Goal: Connect with others: Connect with others

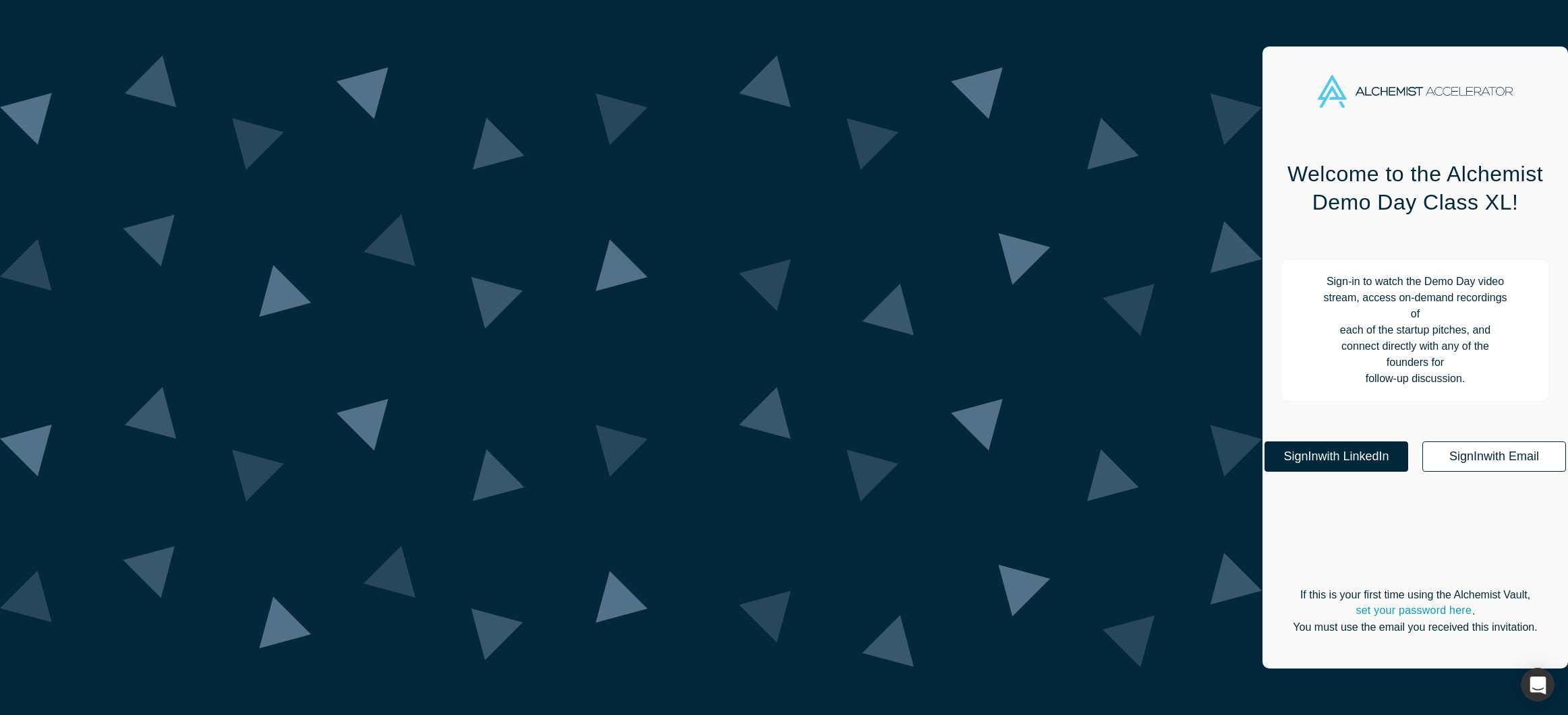
click at [1423, 442] on link "Sign In with Email" at bounding box center [1494, 457] width 144 height 31
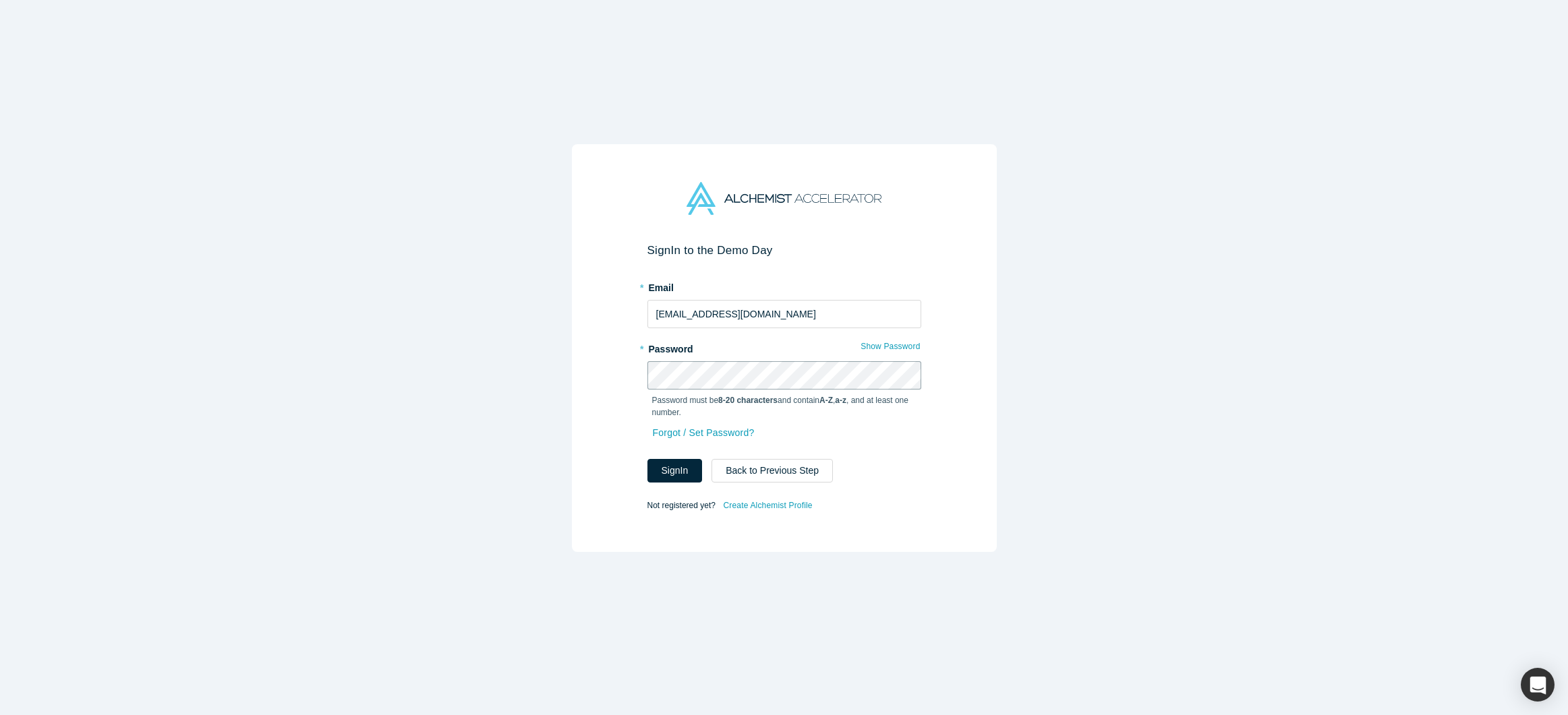
click at [647, 459] on button "Sign In" at bounding box center [675, 470] width 55 height 24
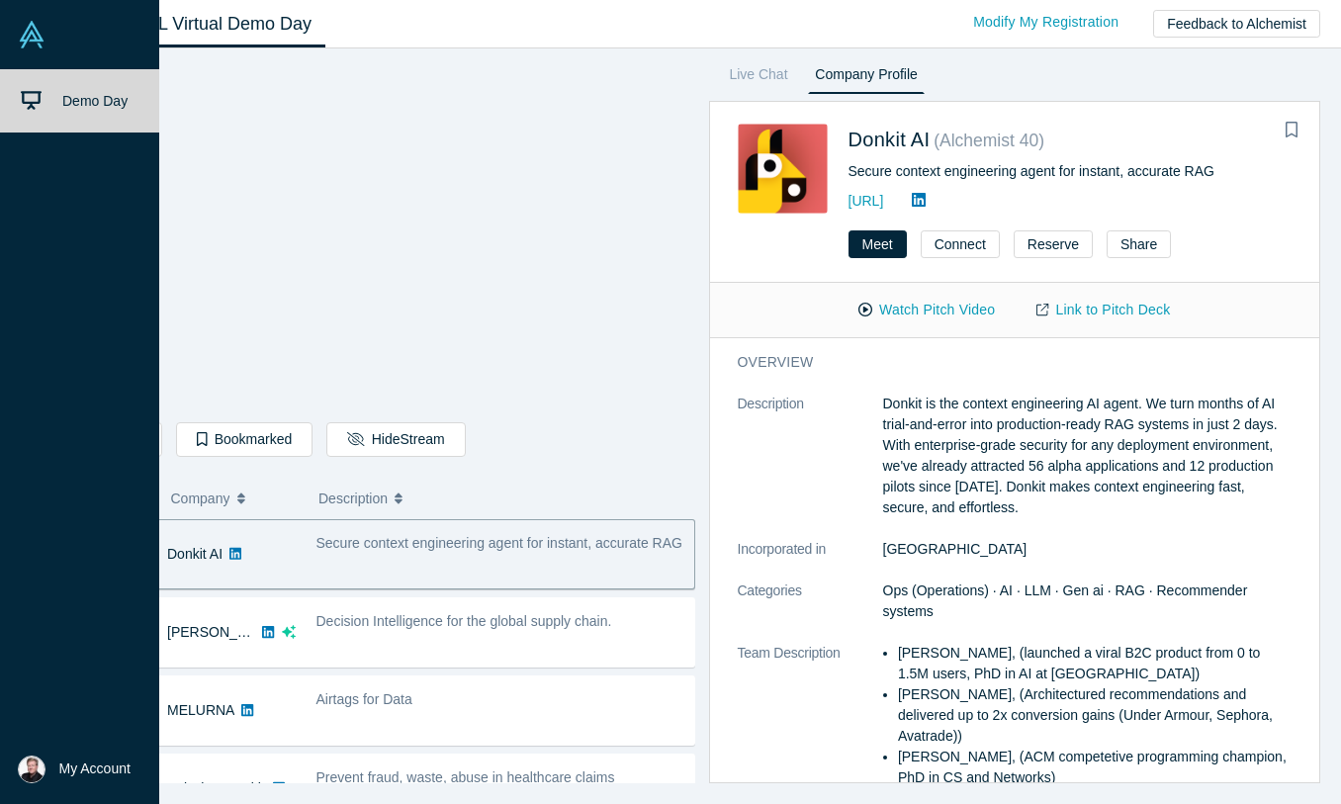
scroll to position [2, 0]
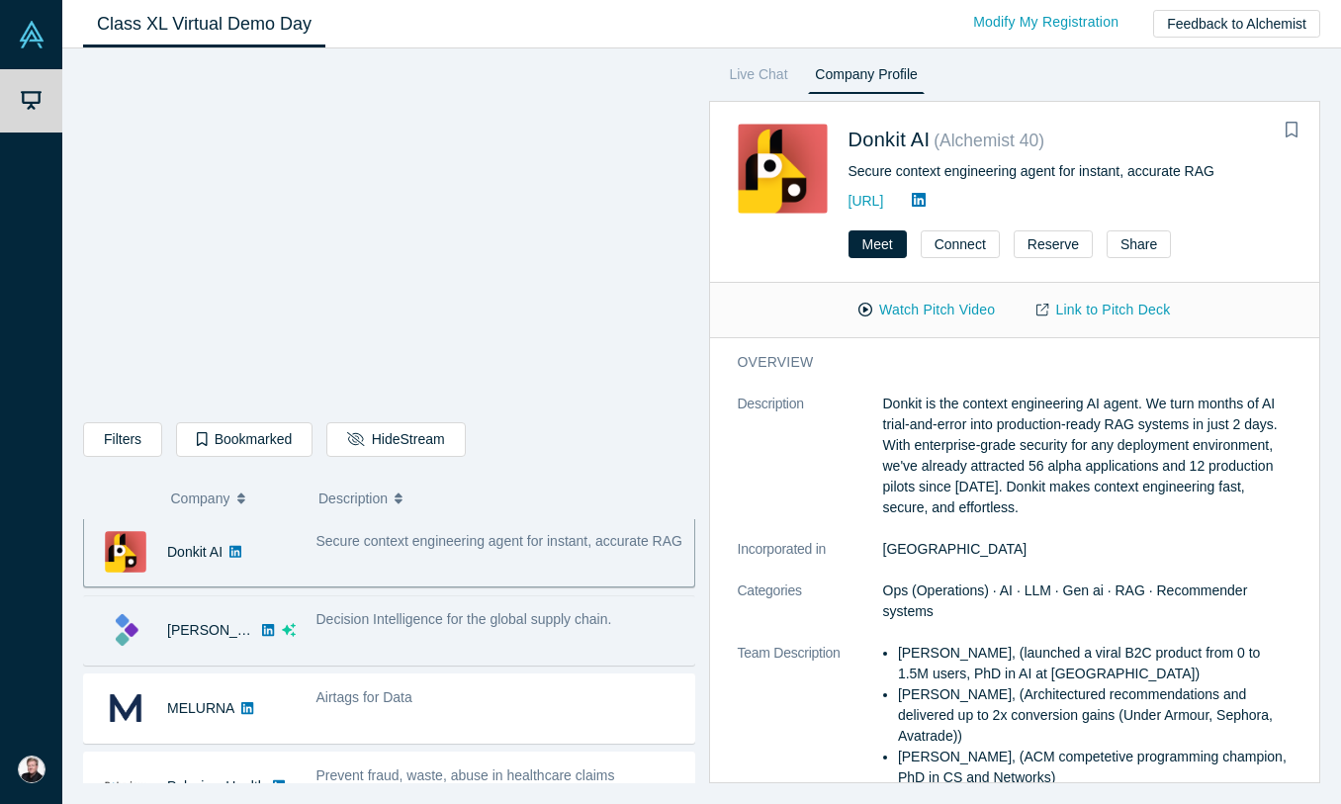
click at [289, 625] on div "[PERSON_NAME]" at bounding box center [190, 630] width 212 height 68
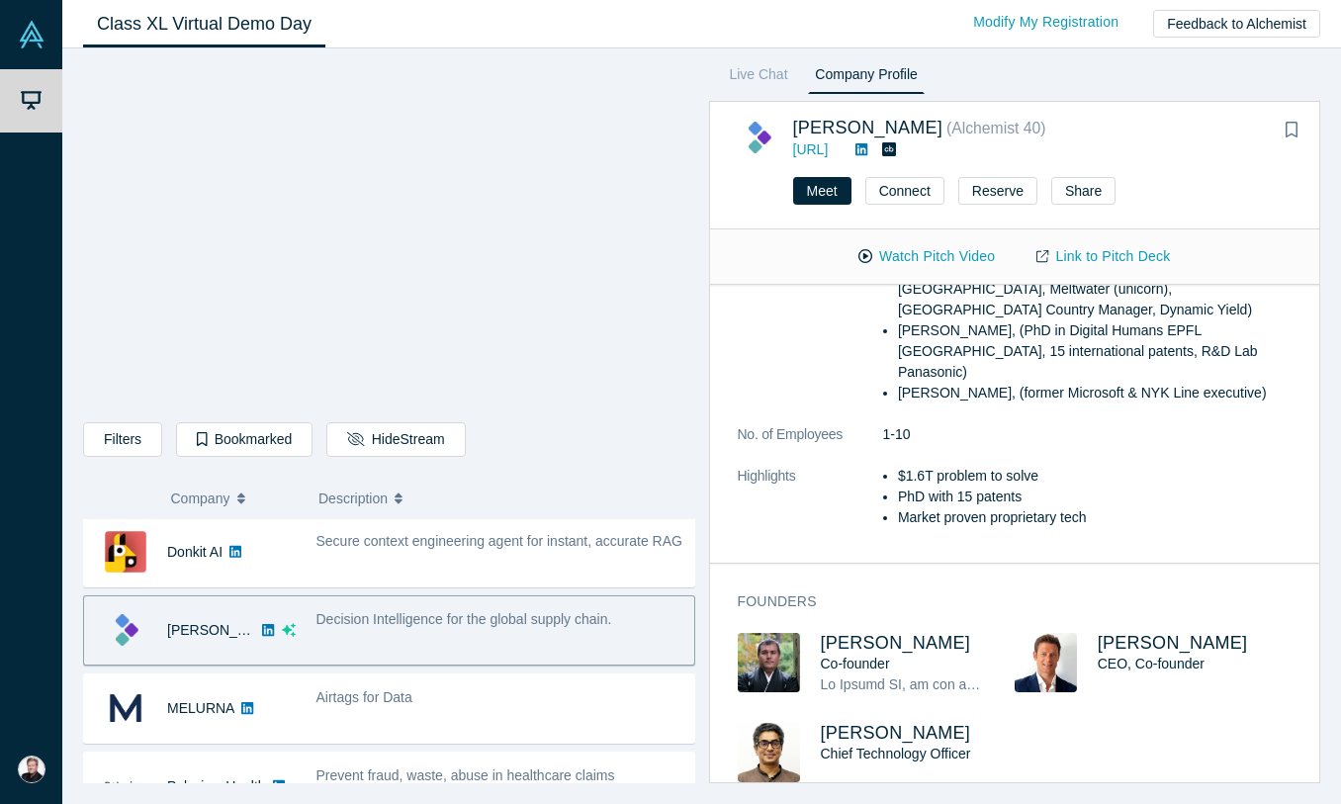
scroll to position [601, 0]
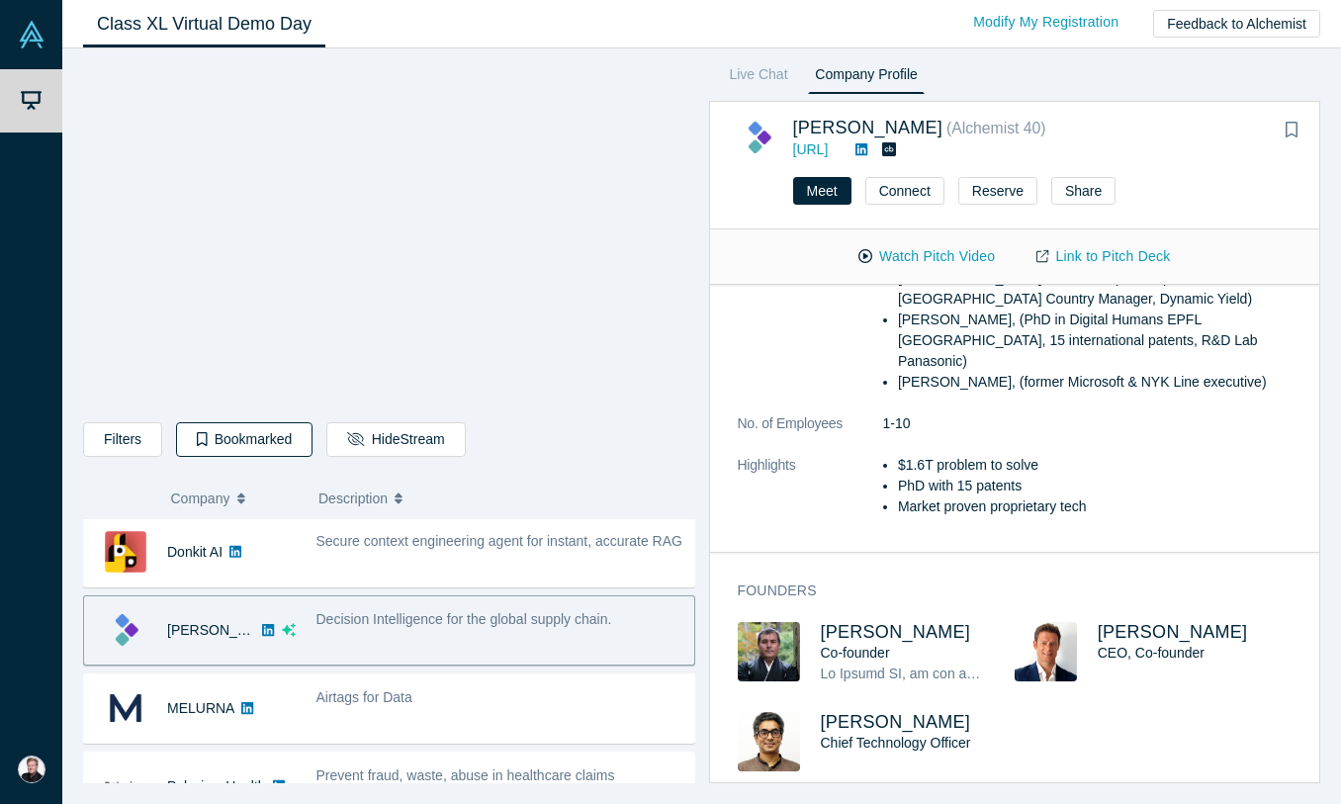
click at [228, 440] on button "Bookmarked" at bounding box center [244, 439] width 136 height 35
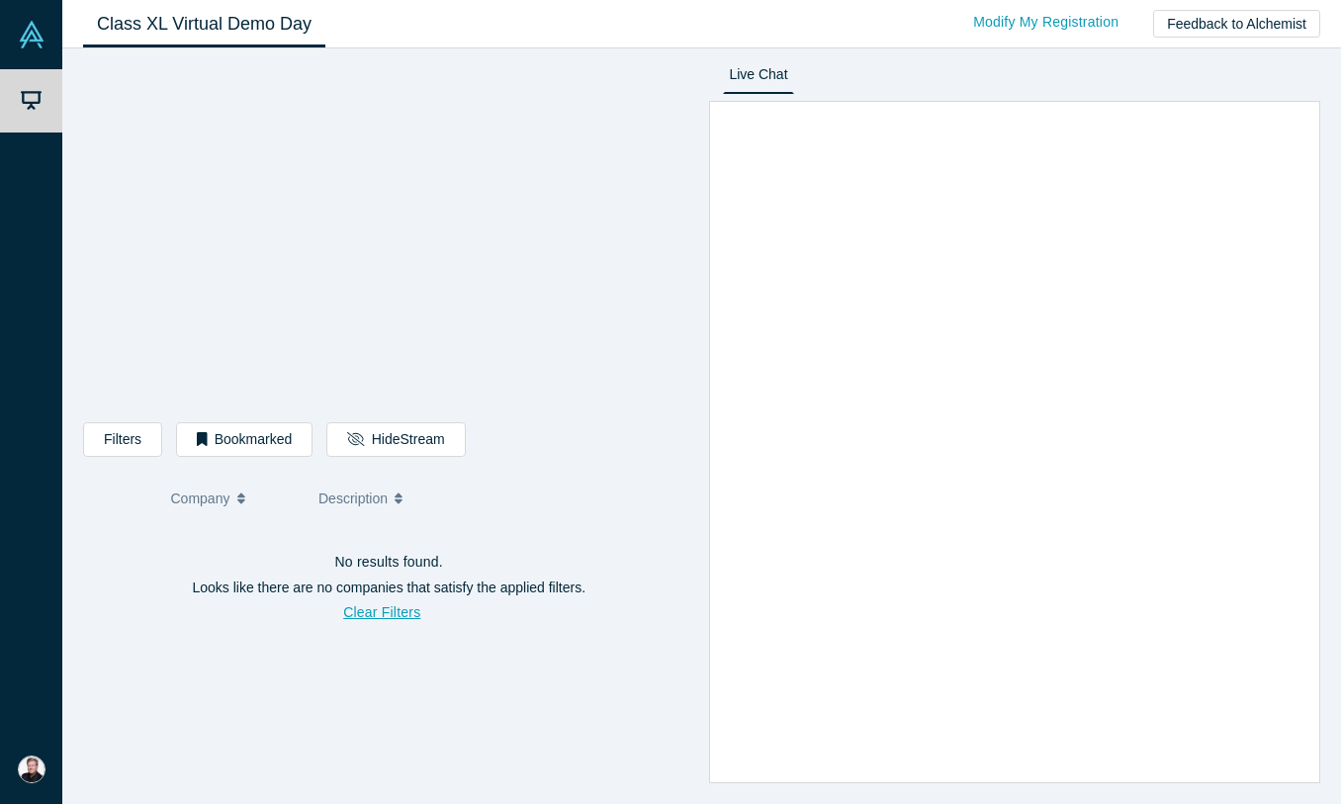
click at [218, 495] on span "Company" at bounding box center [200, 499] width 59 height 42
click at [228, 497] on span "Company" at bounding box center [200, 499] width 59 height 42
click at [371, 617] on button "Clear Filters" at bounding box center [381, 612] width 119 height 35
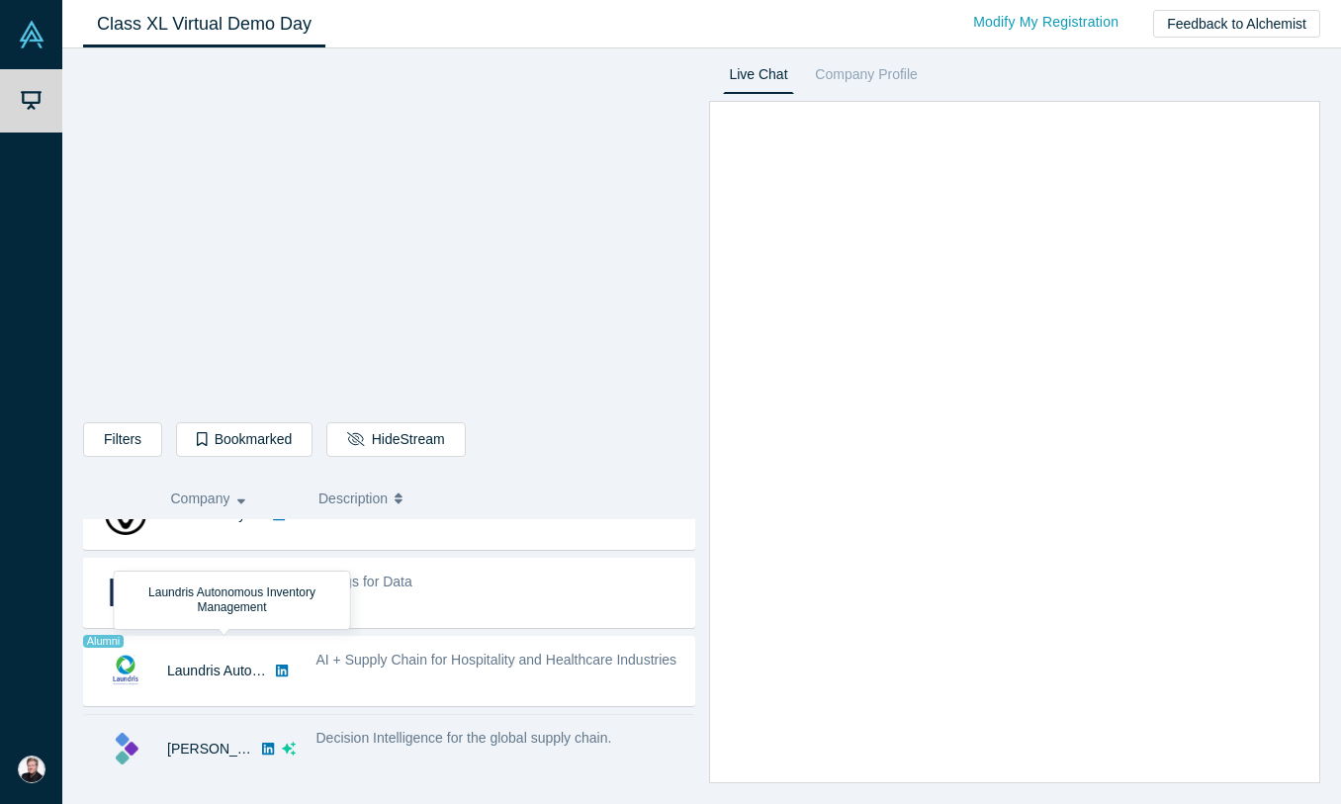
scroll to position [741, 0]
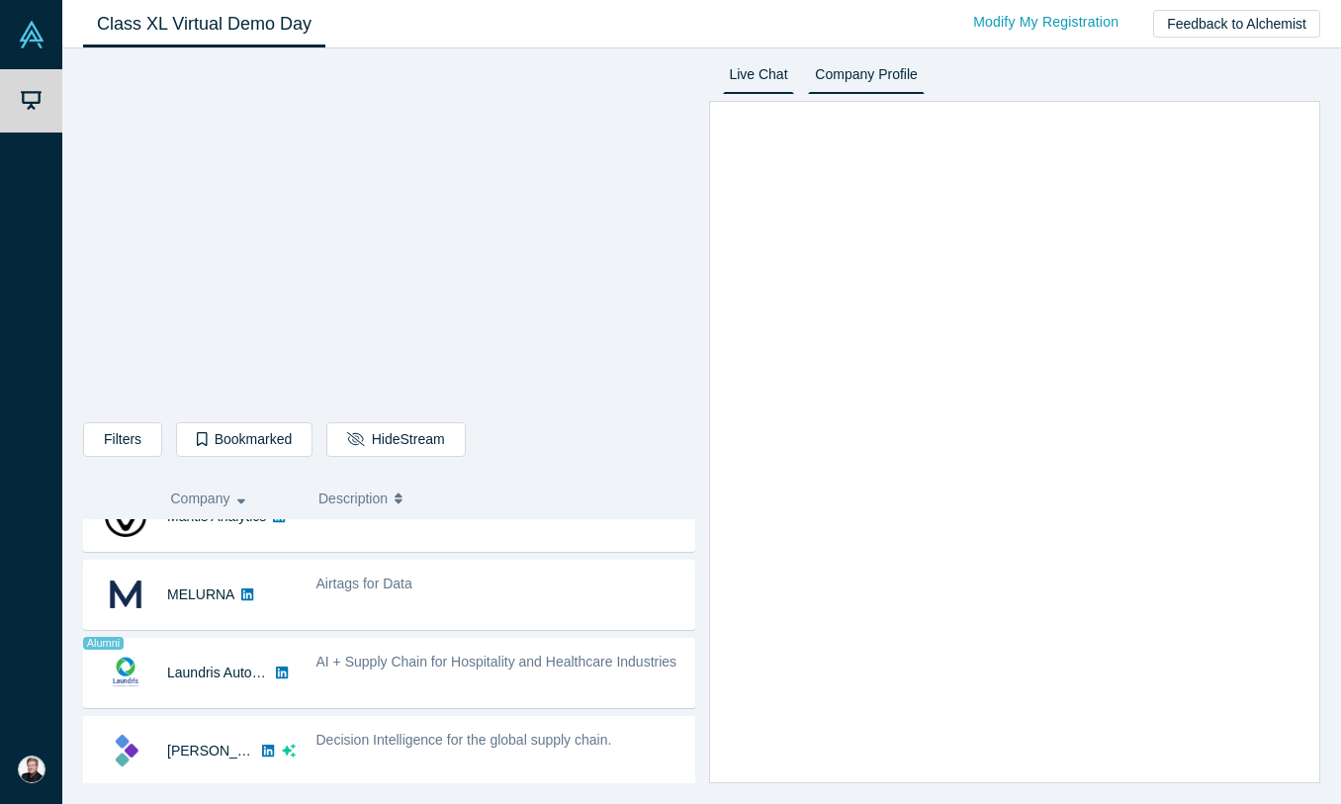
click at [875, 83] on link "Company Profile" at bounding box center [866, 78] width 116 height 32
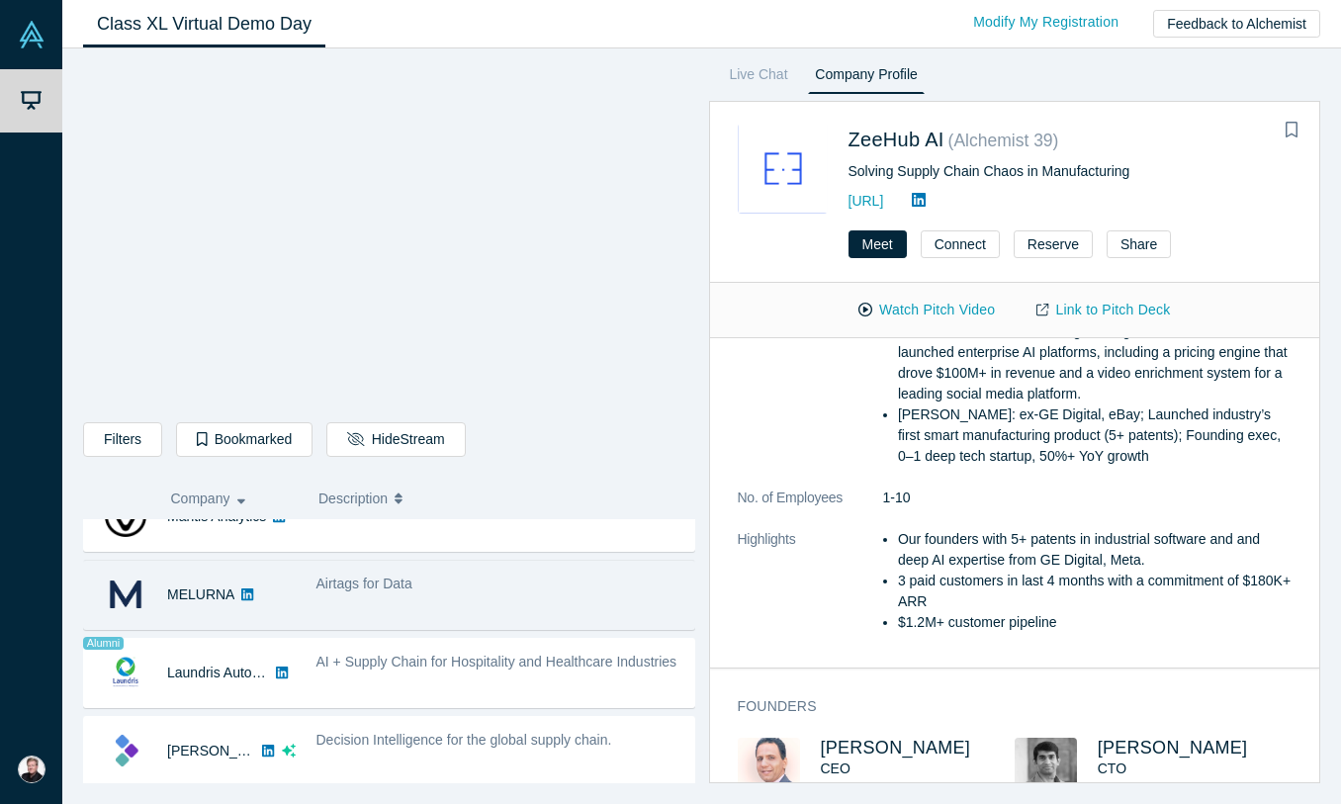
click at [461, 587] on div "Airtags for Data" at bounding box center [500, 584] width 368 height 21
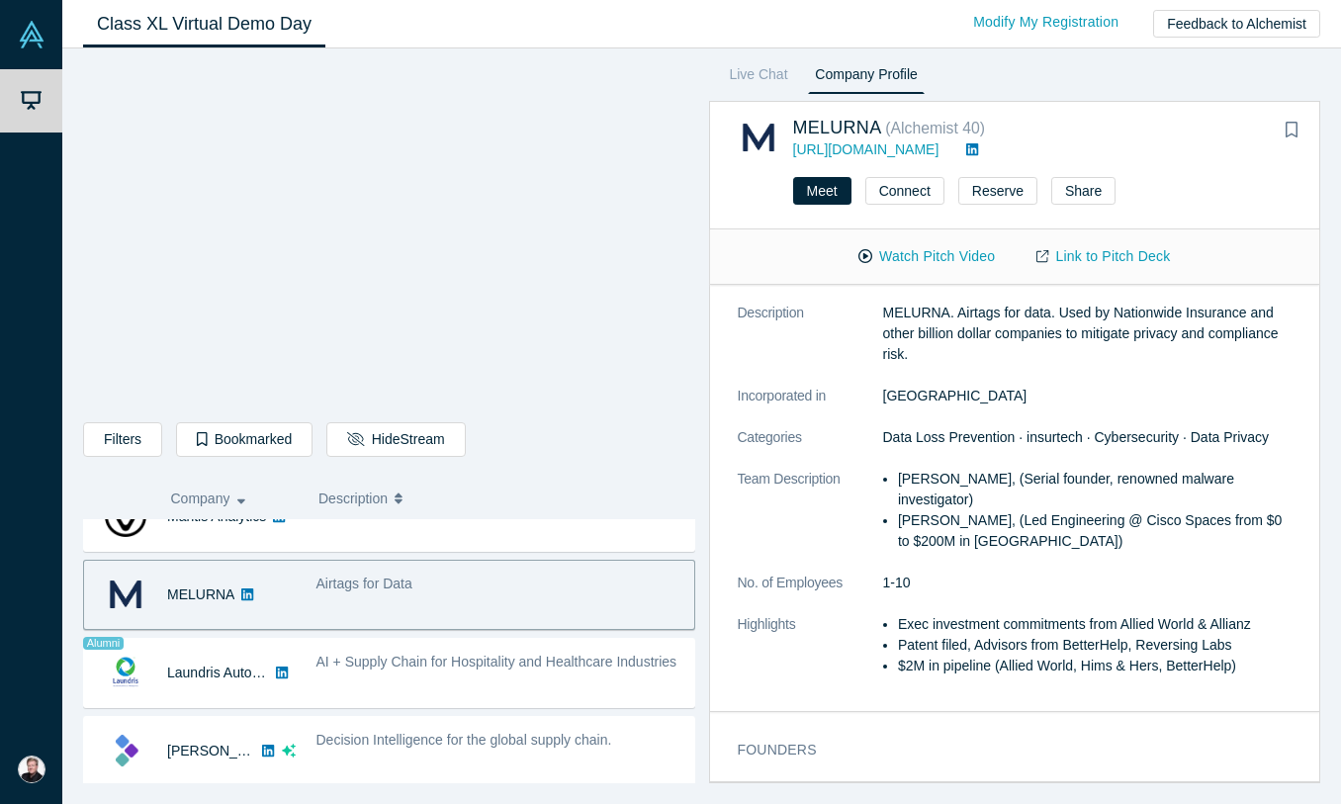
scroll to position [0, 0]
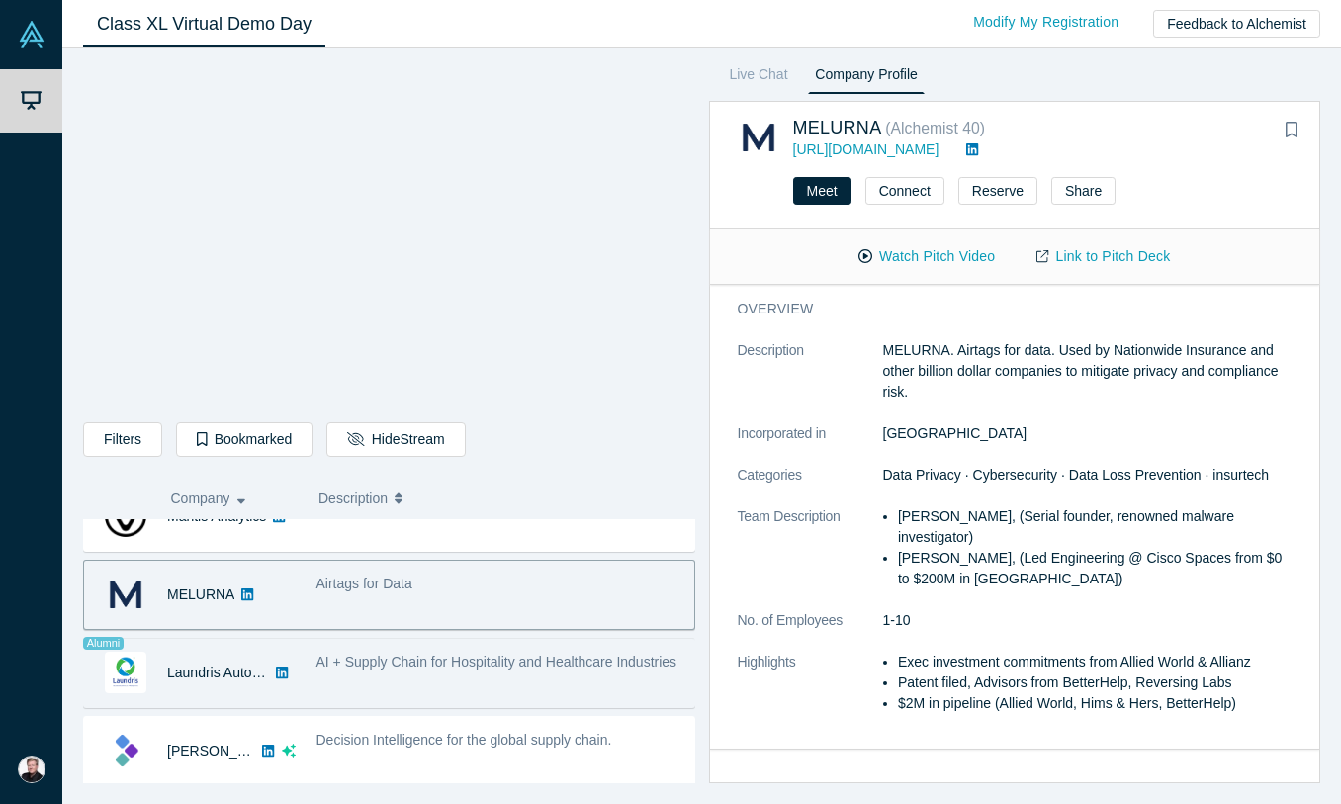
click at [473, 669] on span "AI + Supply Chain for Hospitality and Healthcare Industries" at bounding box center [496, 662] width 361 height 16
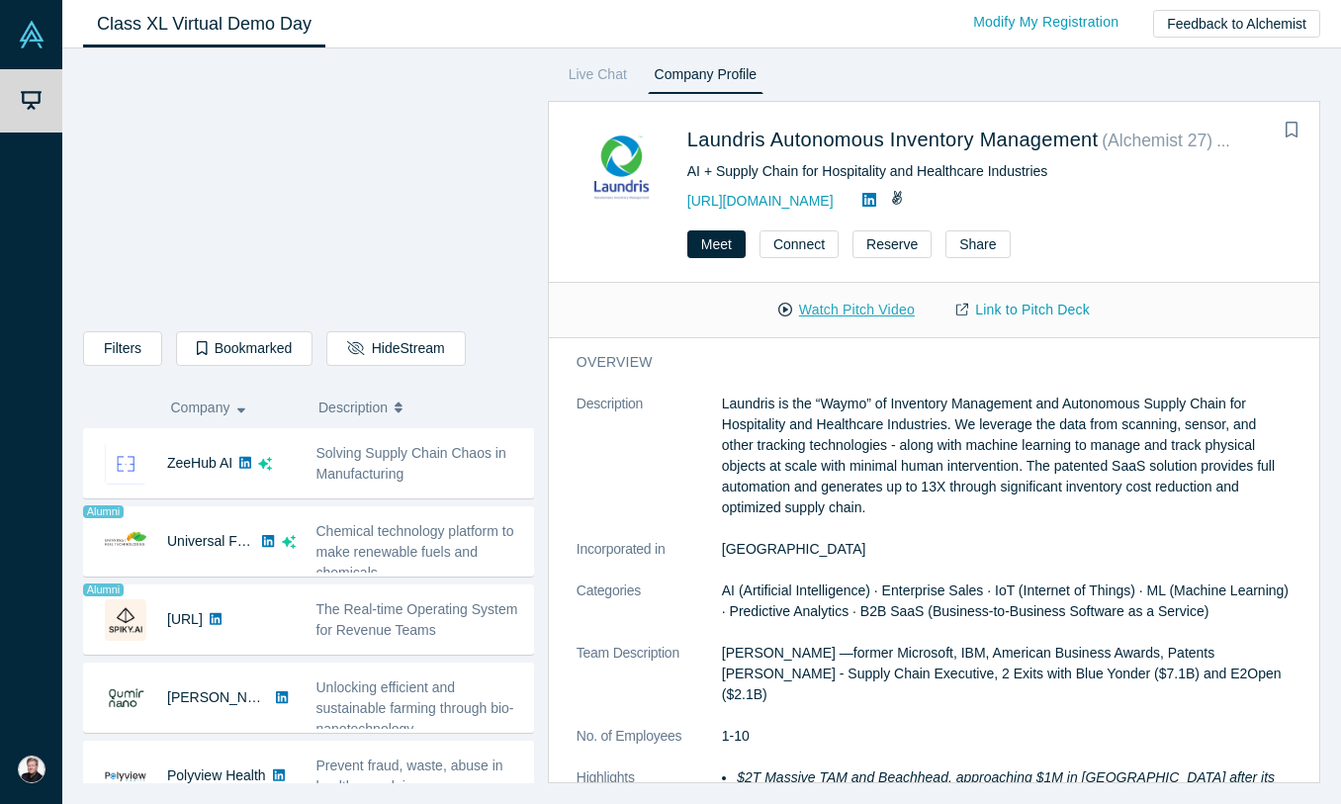
click at [822, 307] on button "Watch Pitch Video" at bounding box center [847, 310] width 178 height 35
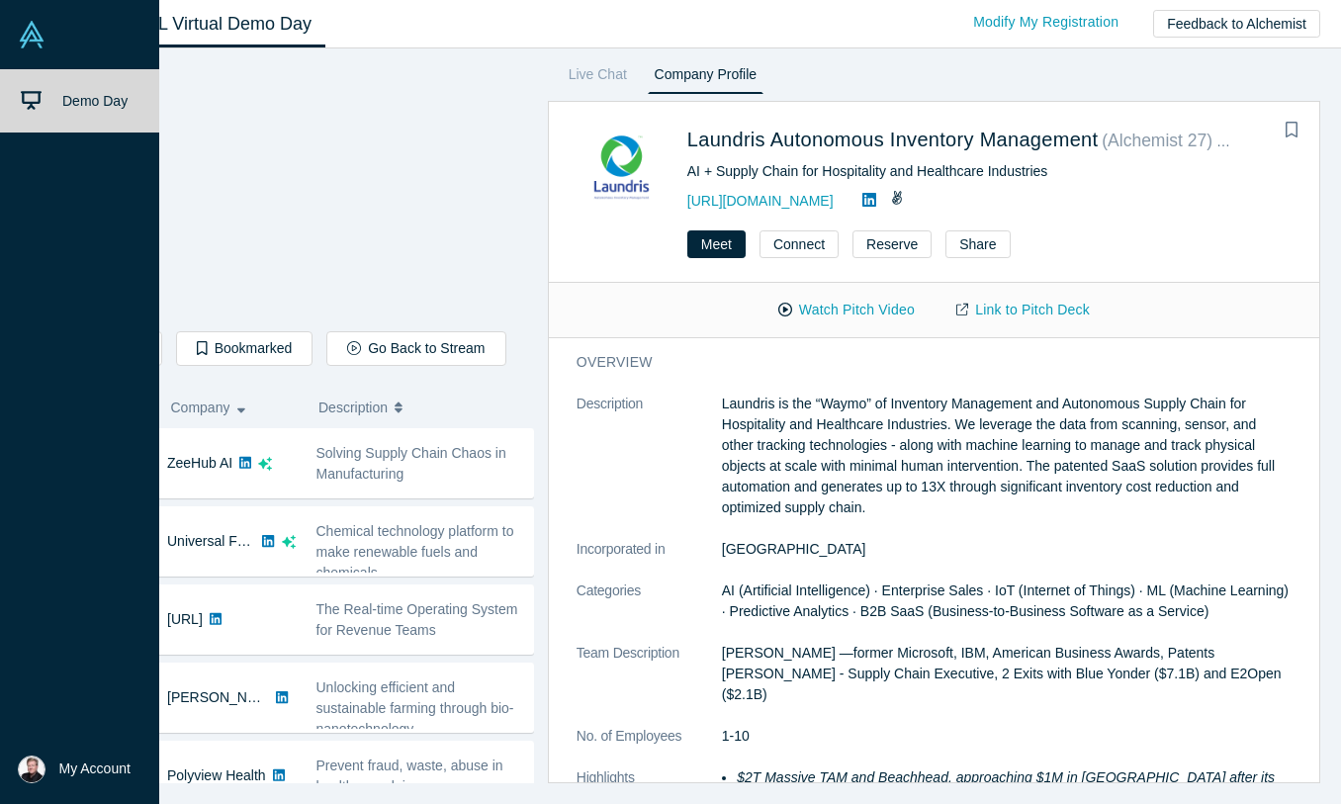
click at [64, 94] on span "Demo Day" at bounding box center [94, 101] width 65 height 16
click at [67, 106] on span "Demo Day" at bounding box center [94, 101] width 65 height 16
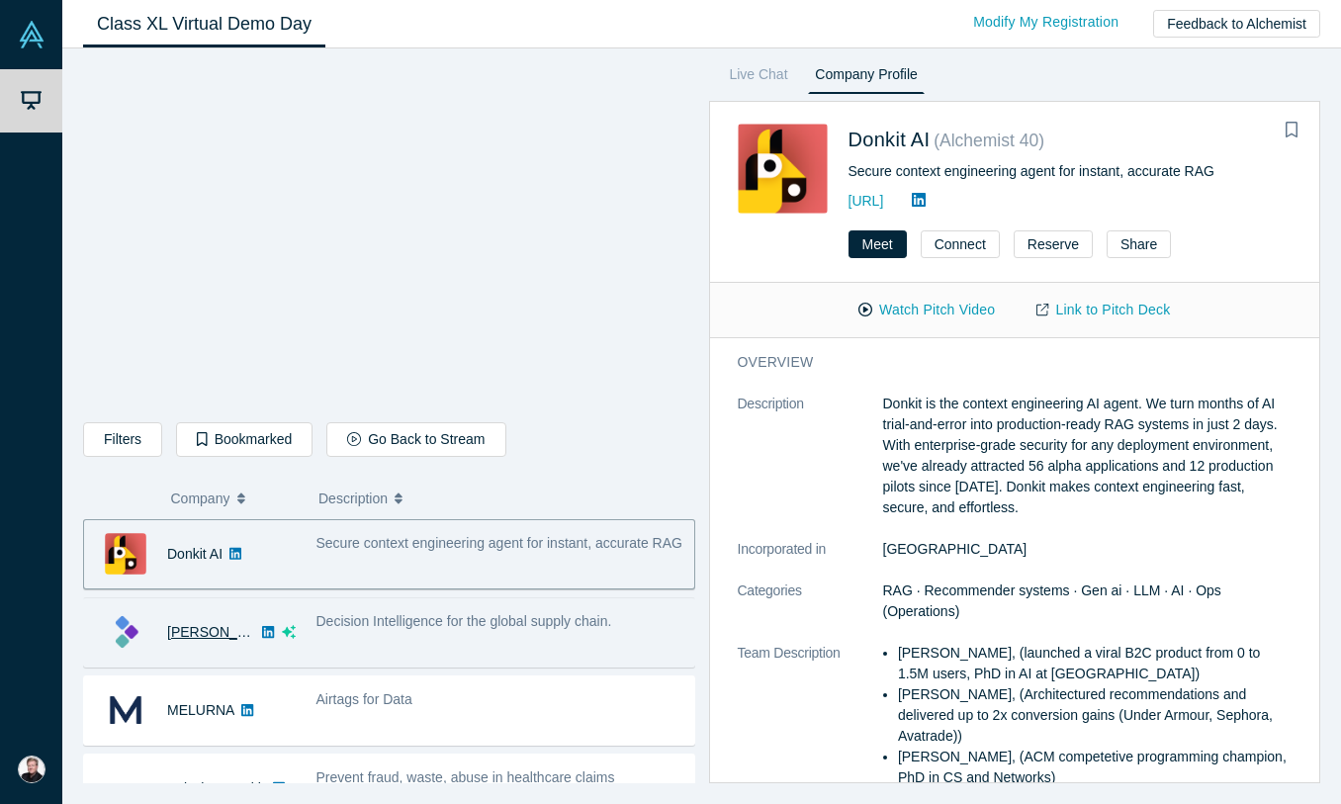
click at [208, 634] on link "[PERSON_NAME]" at bounding box center [224, 632] width 114 height 16
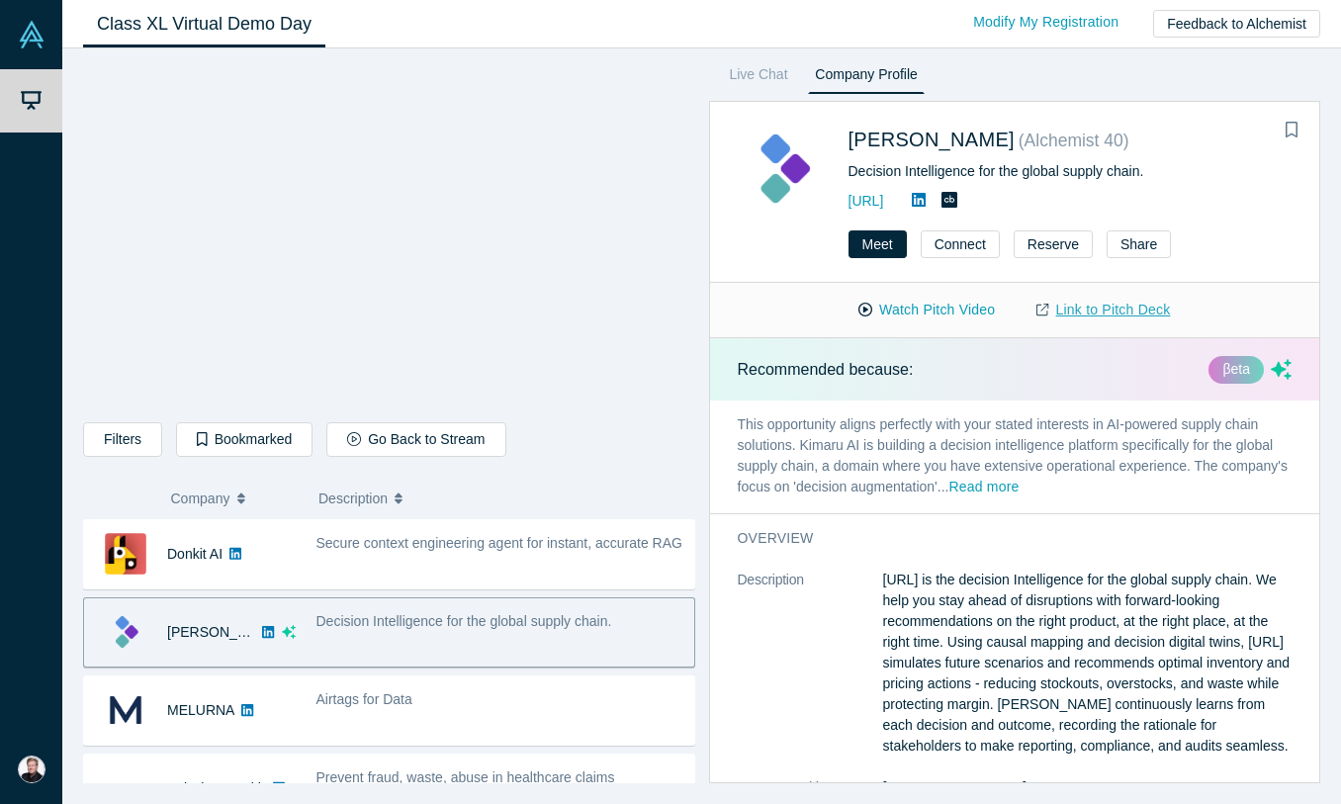
click at [1089, 313] on link "Link to Pitch Deck" at bounding box center [1103, 310] width 175 height 35
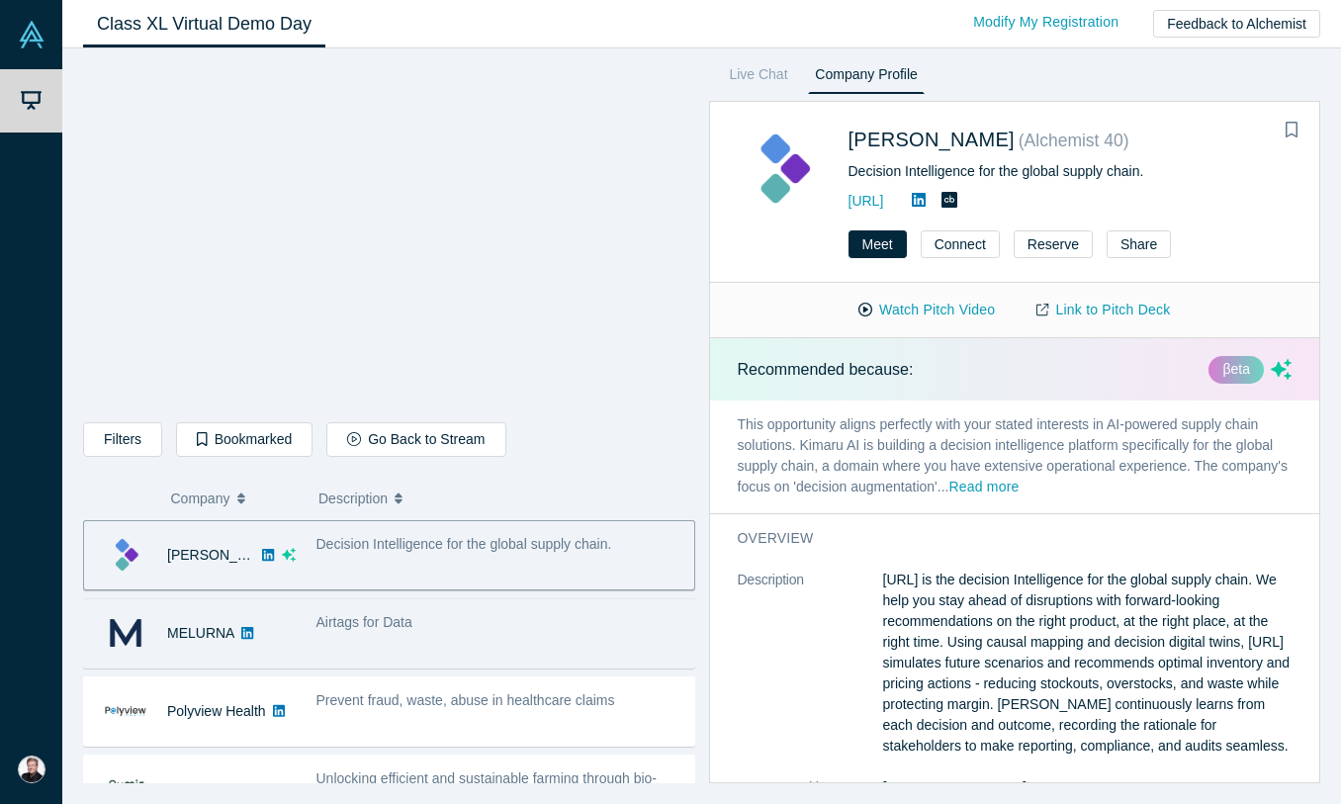
scroll to position [101, 0]
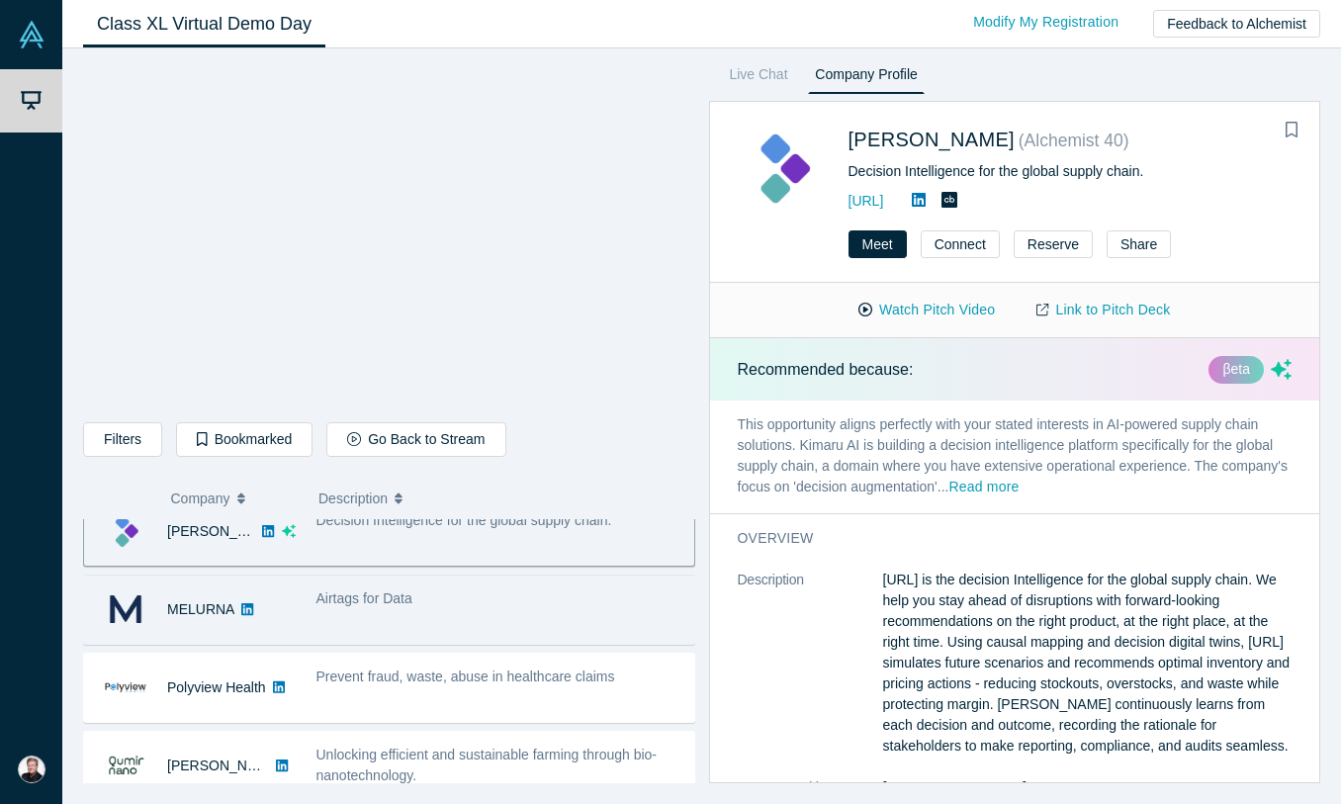
click at [248, 609] on icon at bounding box center [247, 608] width 12 height 12
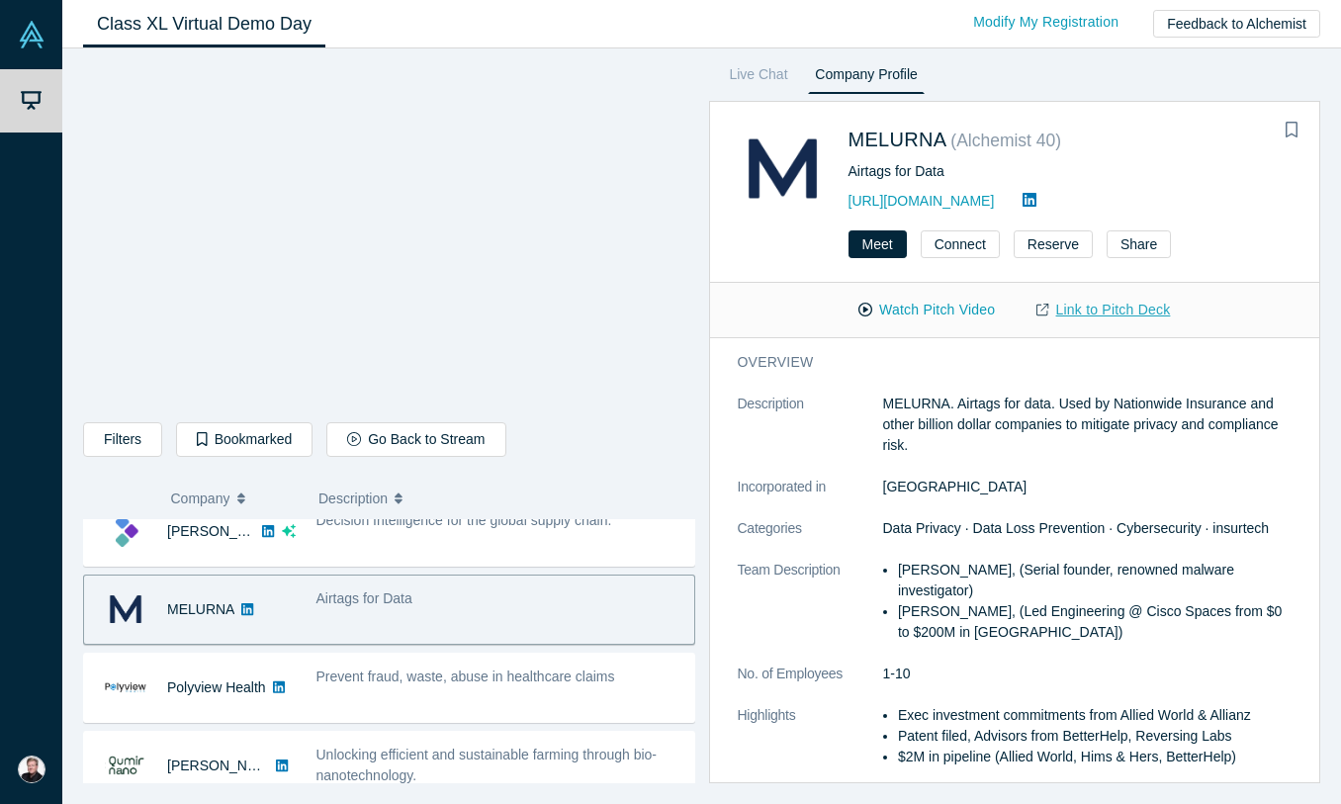
click at [1080, 313] on link "Link to Pitch Deck" at bounding box center [1103, 310] width 175 height 35
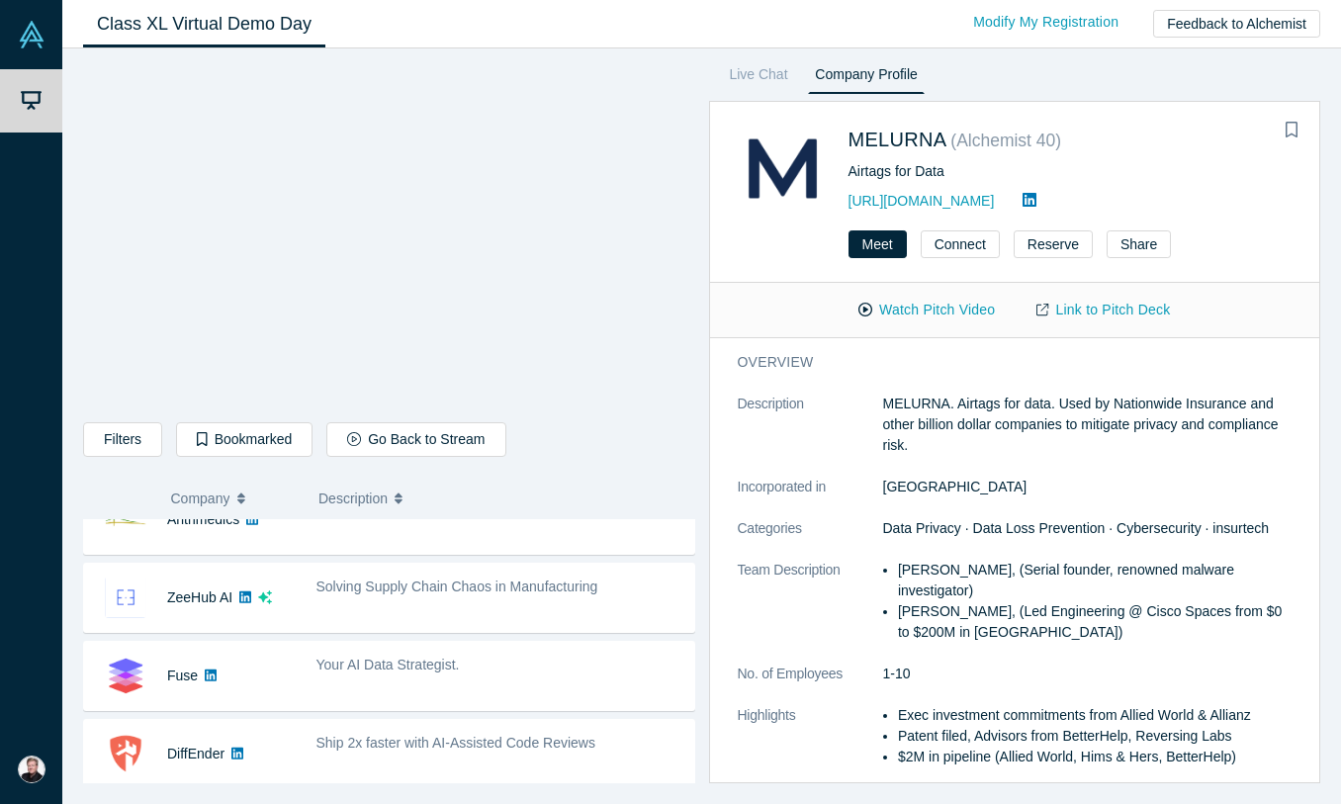
scroll to position [739, 0]
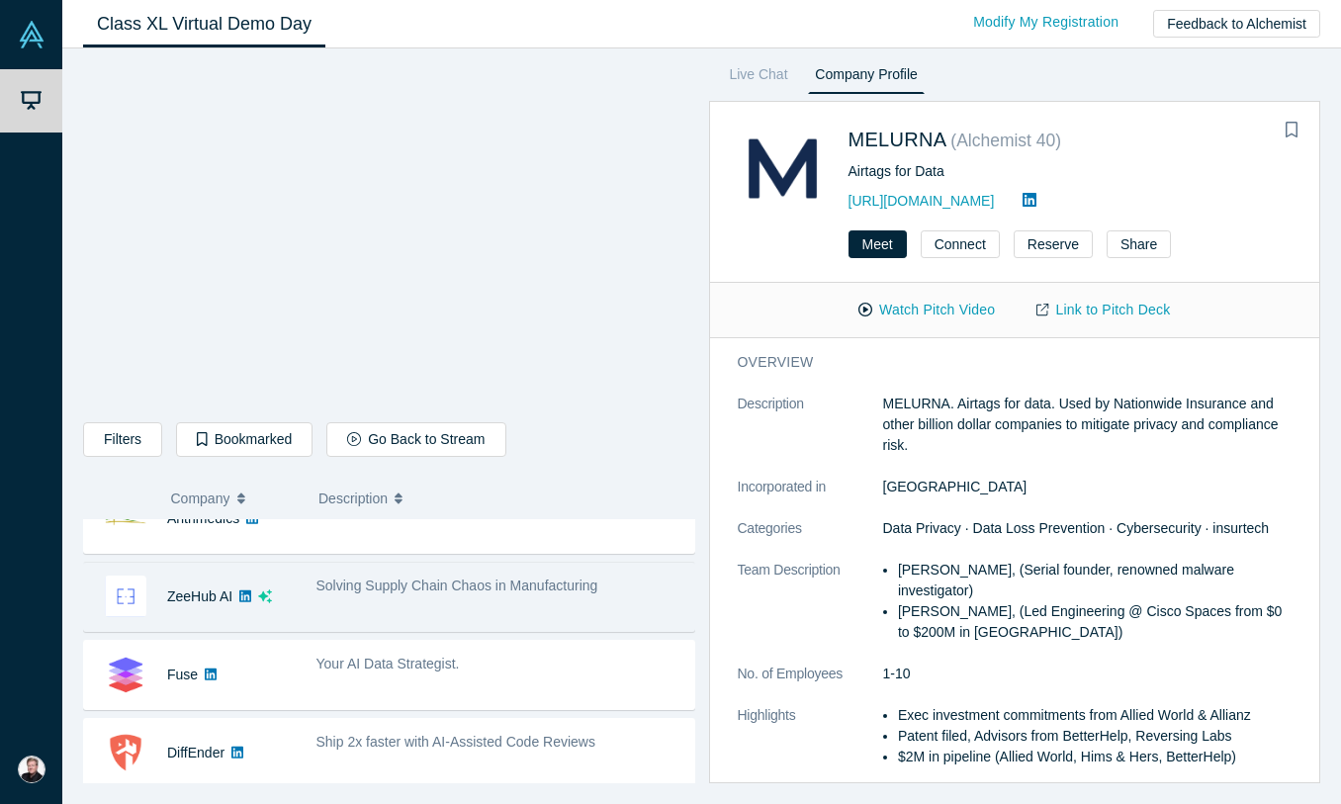
click at [394, 581] on span "Solving Supply Chain Chaos in Manufacturing" at bounding box center [457, 586] width 282 height 16
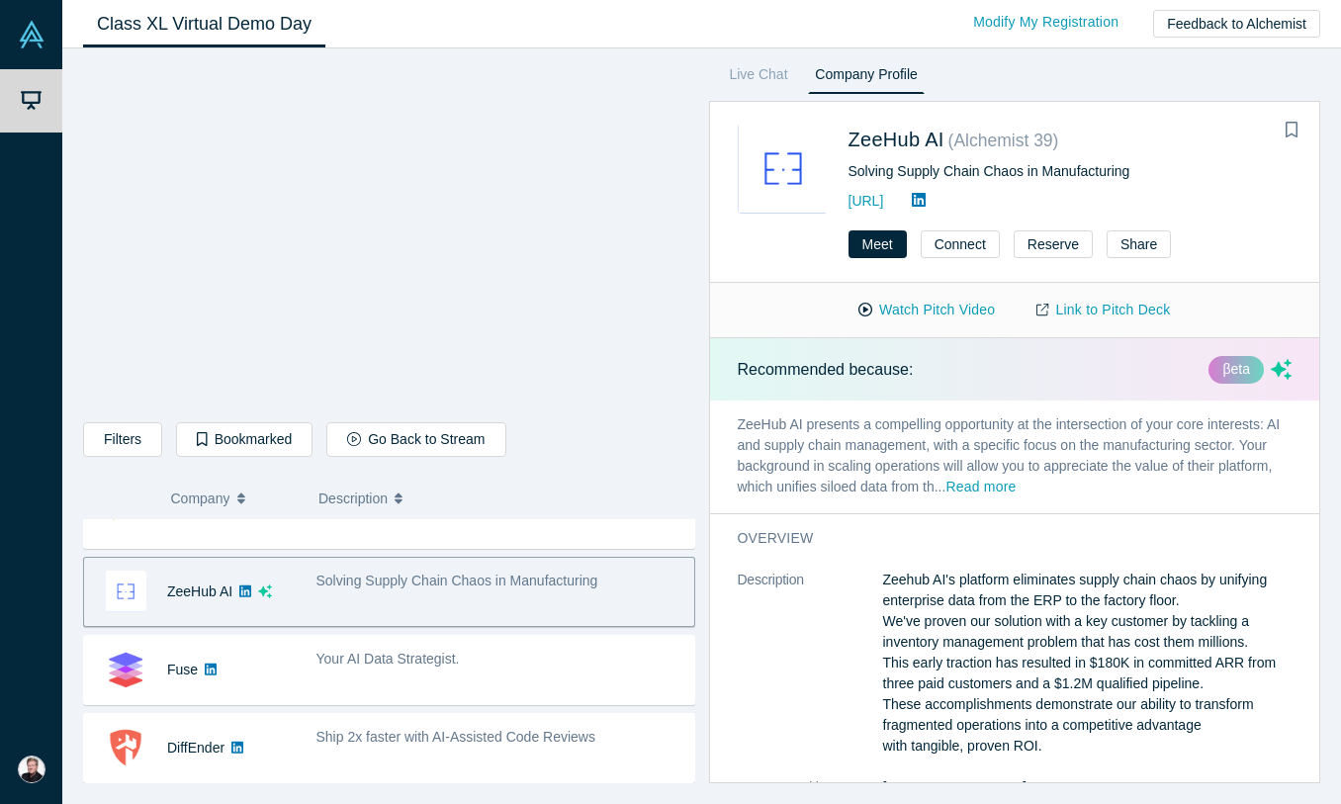
scroll to position [741, 0]
click at [411, 614] on div "Solving Supply Chain Chaos in Manufacturing" at bounding box center [500, 595] width 389 height 62
click at [383, 591] on span "Solving Supply Chain Chaos in Manufacturing" at bounding box center [457, 584] width 282 height 16
click at [224, 595] on link "ZeeHub AI" at bounding box center [199, 594] width 65 height 16
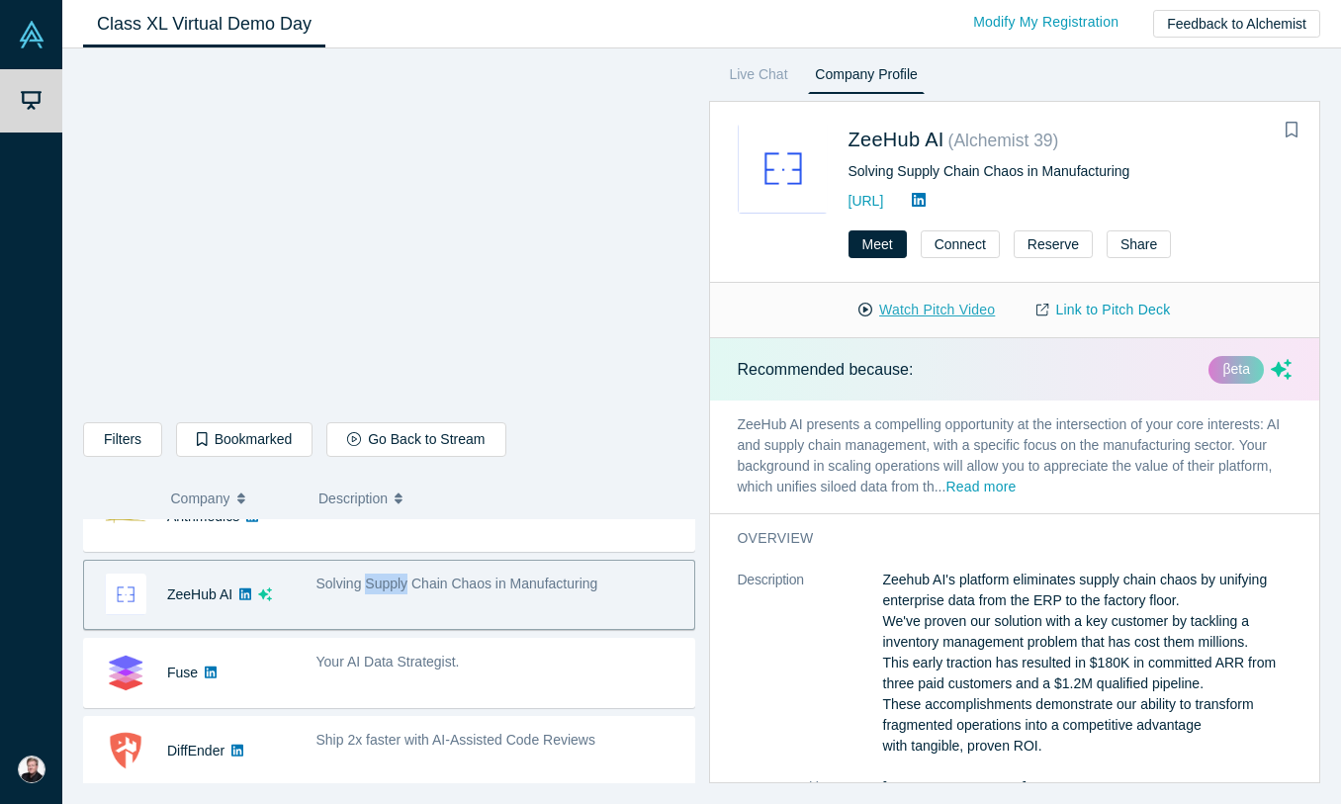
click at [925, 307] on button "Watch Pitch Video" at bounding box center [927, 310] width 178 height 35
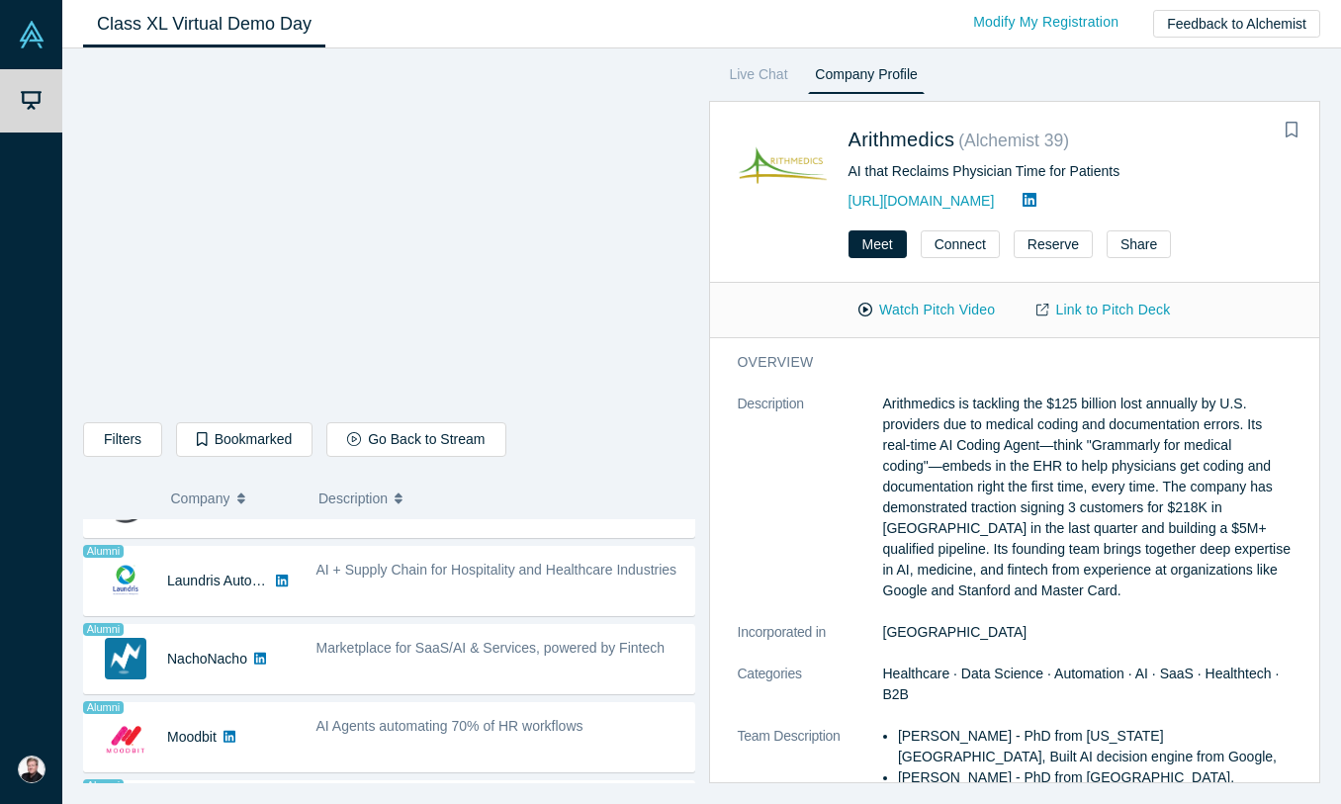
scroll to position [1386, 0]
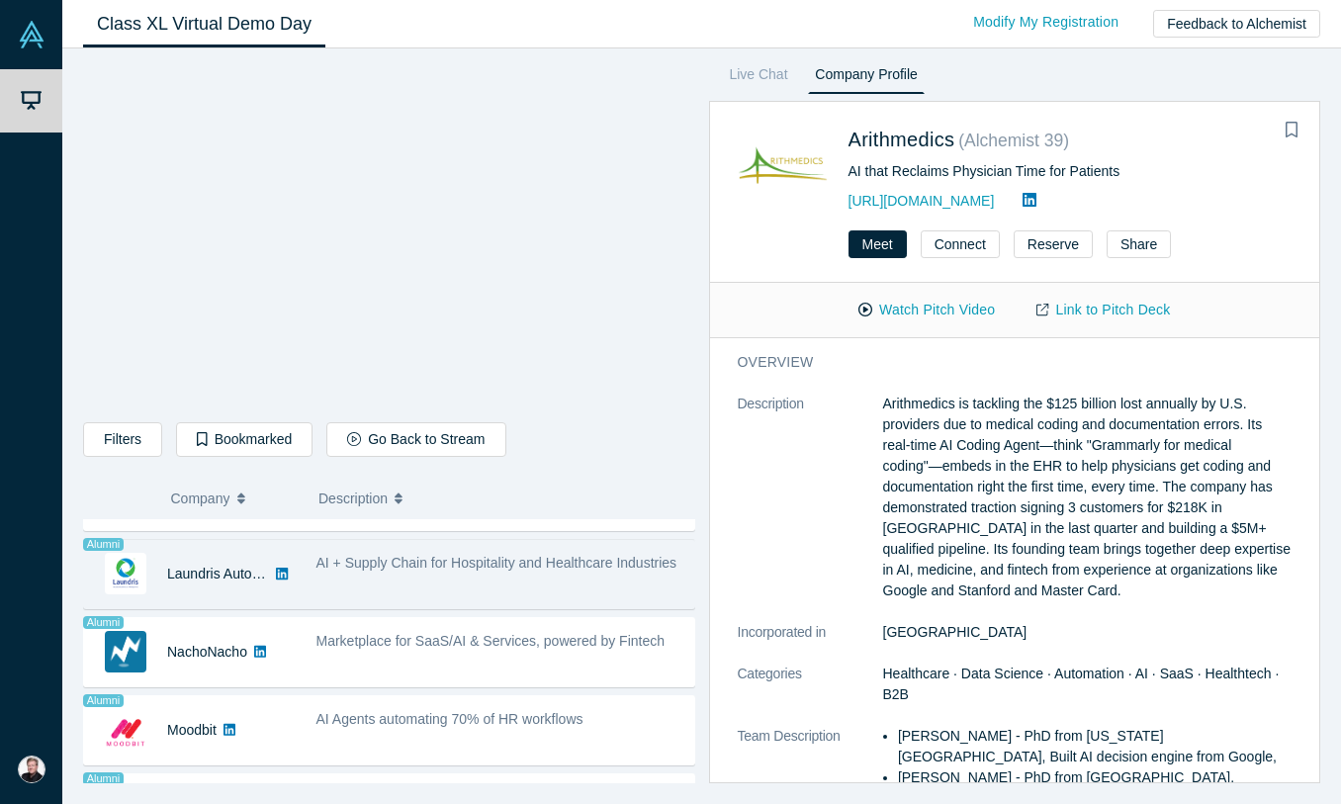
click at [396, 568] on span "AI + Supply Chain for Hospitality and Healthcare Industries" at bounding box center [496, 563] width 361 height 16
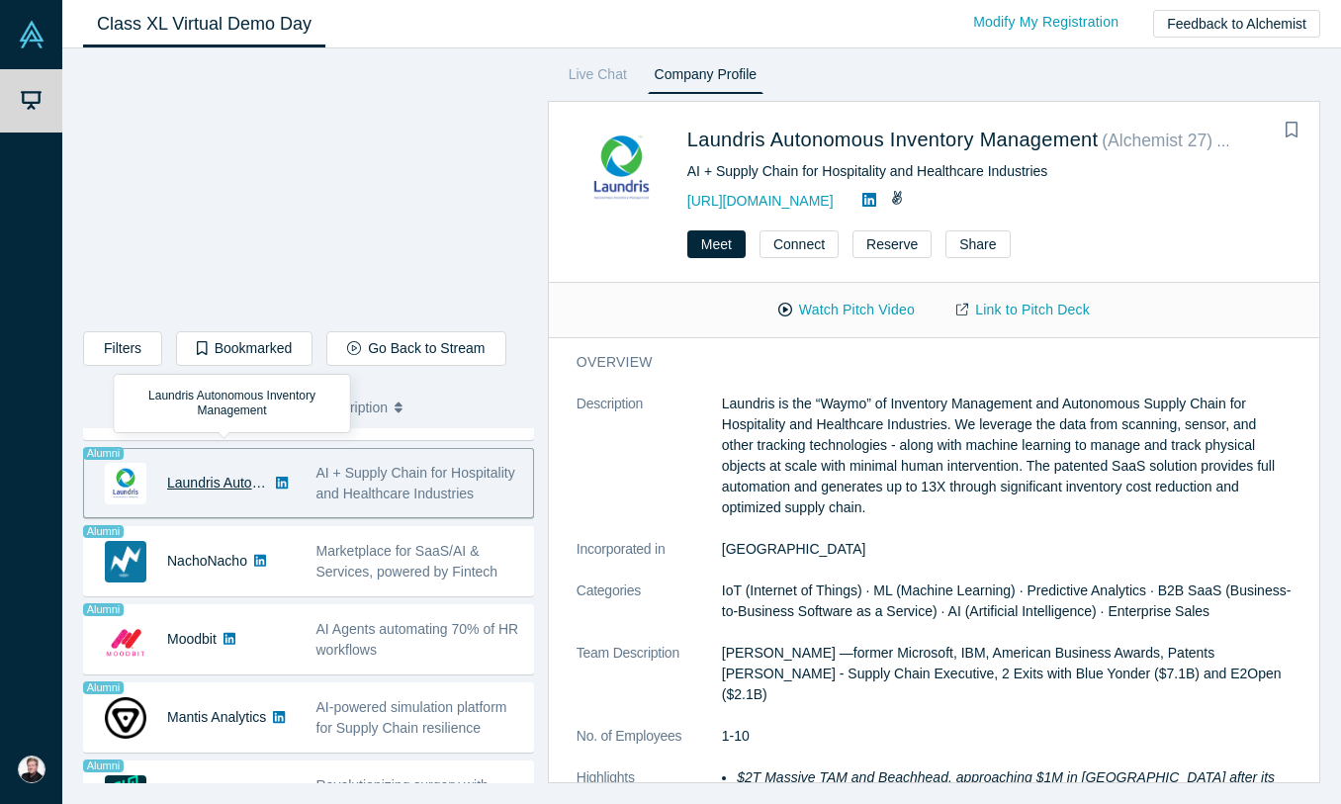
click at [222, 475] on link "Laundris Autonomous Inventory Management" at bounding box center [307, 483] width 280 height 16
click at [158, 479] on div "Laundris Autonomous Inventory Management" at bounding box center [190, 483] width 212 height 68
click at [200, 479] on link "Laundris Autonomous Inventory Management" at bounding box center [307, 483] width 280 height 16
click at [853, 310] on button "Watch Pitch Video" at bounding box center [847, 310] width 178 height 35
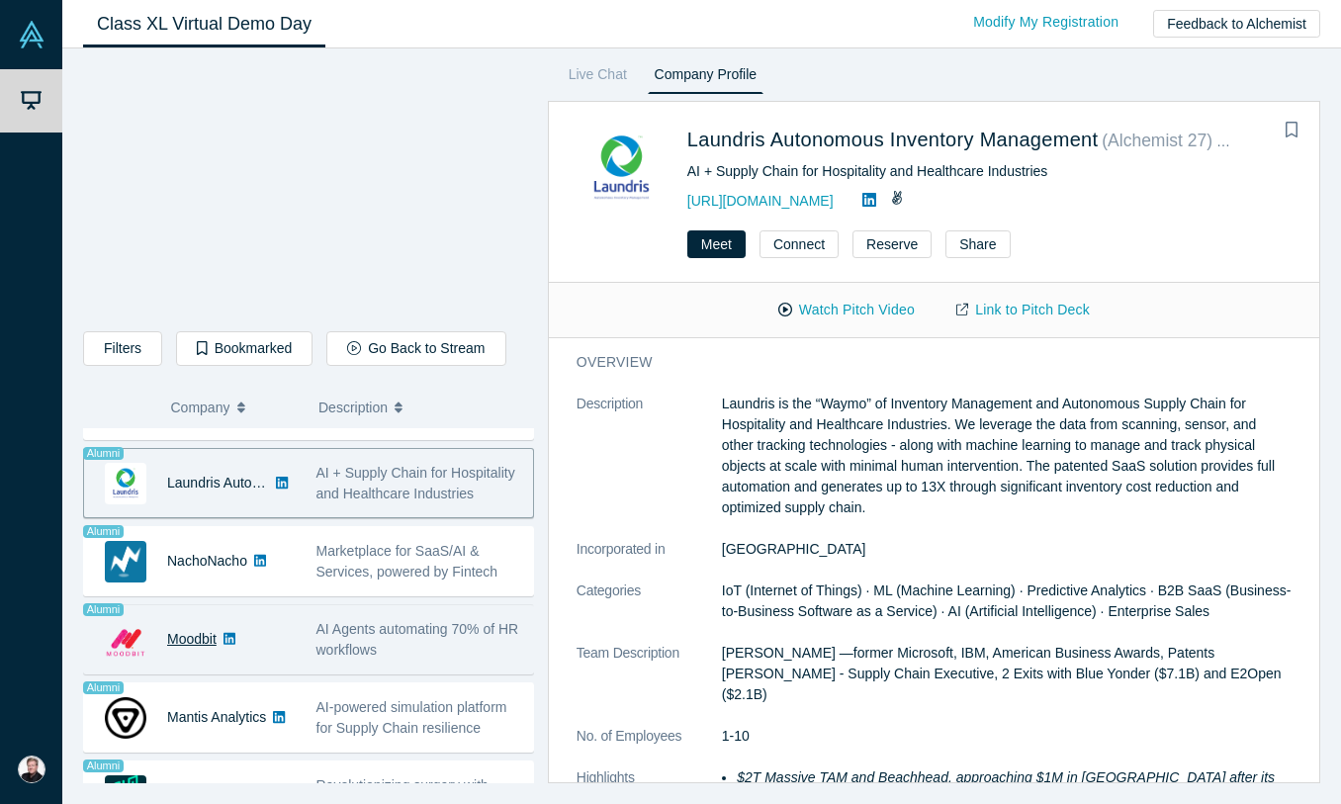
click at [204, 636] on link "Moodbit" at bounding box center [191, 639] width 49 height 16
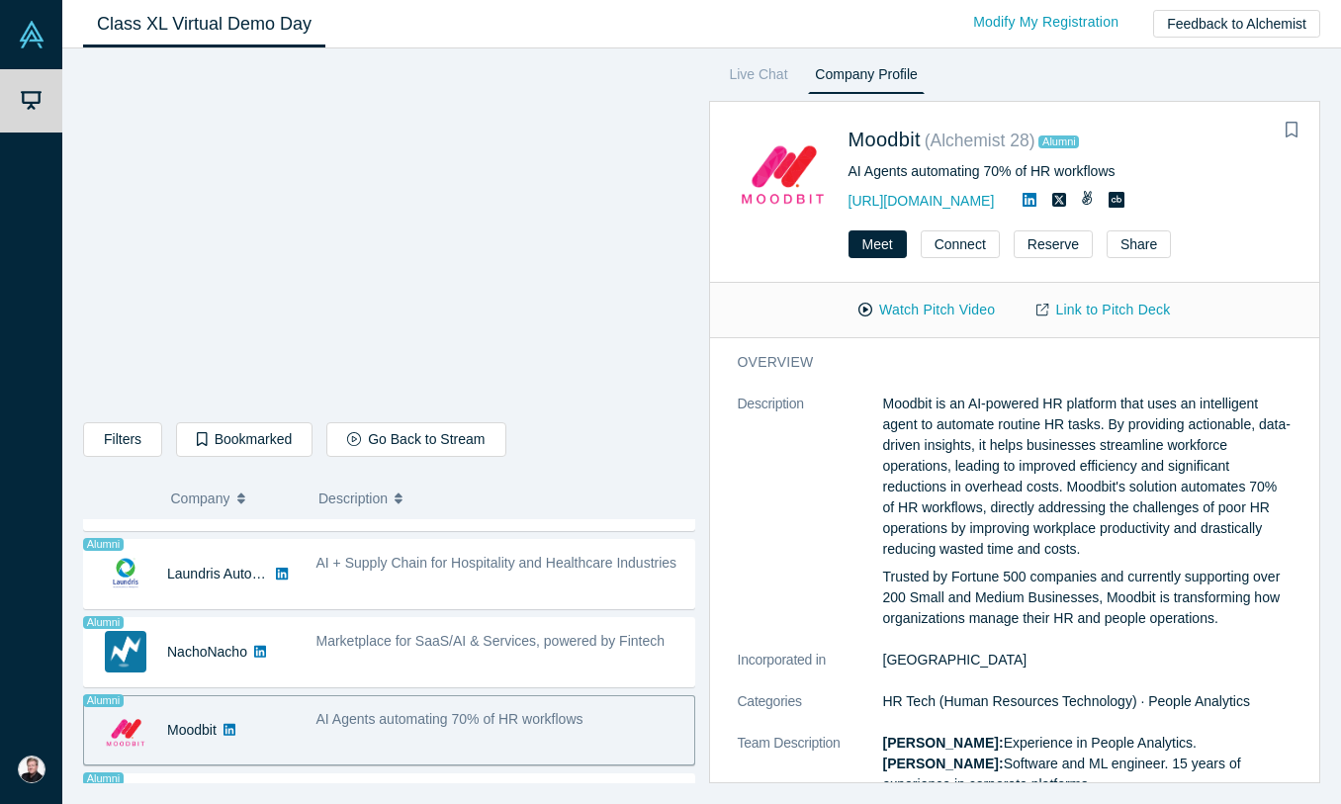
click at [325, 711] on span "AI Agents automating 70% of HR workflows" at bounding box center [449, 719] width 267 height 16
click at [330, 717] on span "AI Agents automating 70% of HR workflows" at bounding box center [449, 719] width 267 height 16
click at [318, 718] on span "AI Agents automating 70% of HR workflows" at bounding box center [449, 719] width 267 height 16
click at [935, 313] on button "Watch Pitch Video" at bounding box center [927, 310] width 178 height 35
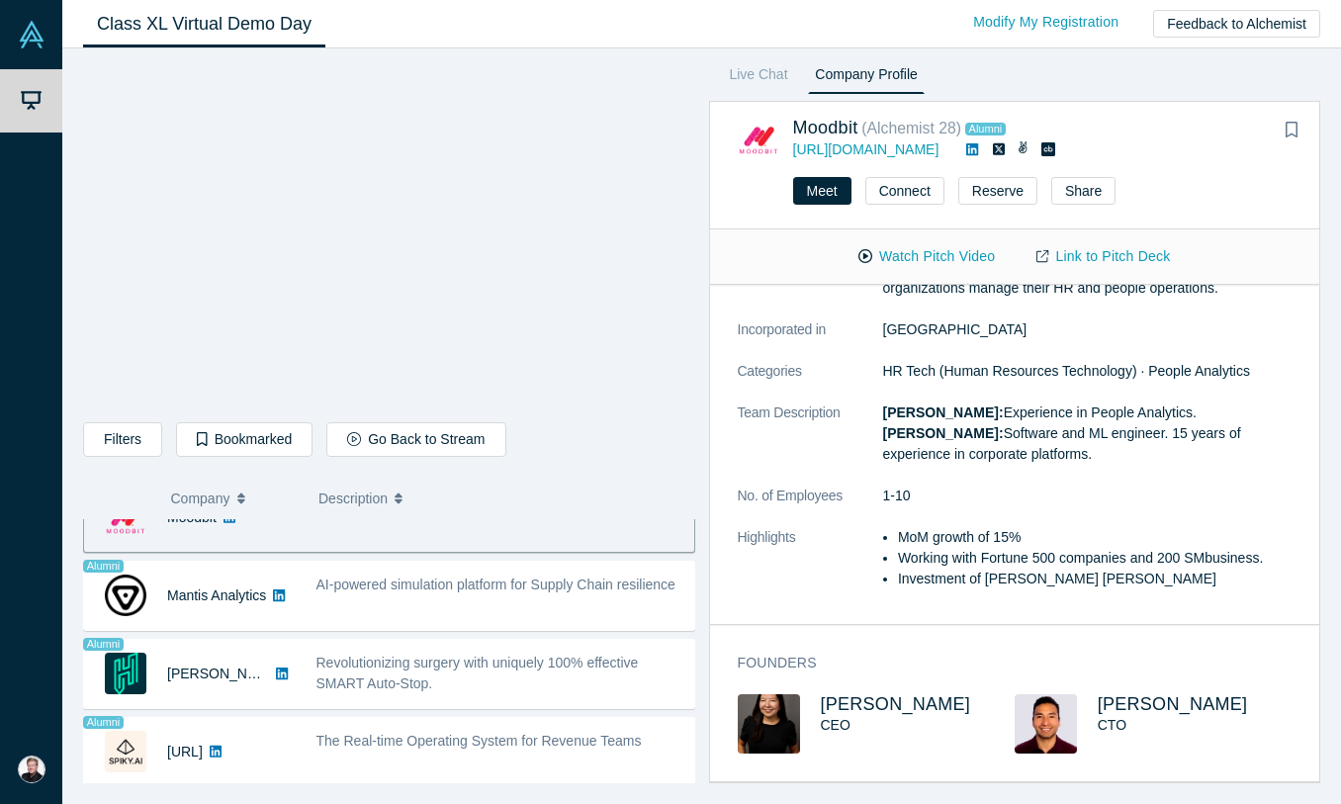
scroll to position [1601, 0]
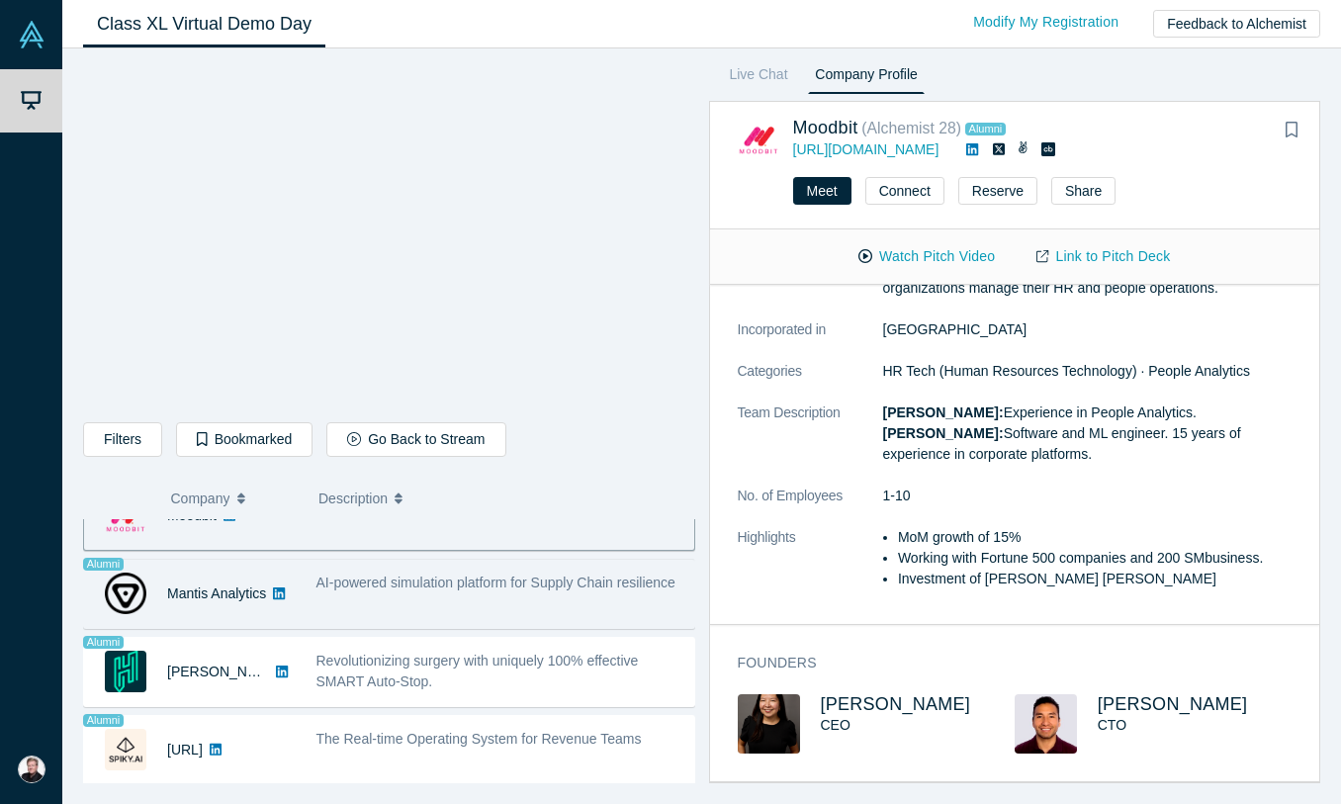
click at [413, 581] on span "AI-powered simulation platform for Supply Chain resilience" at bounding box center [495, 583] width 359 height 16
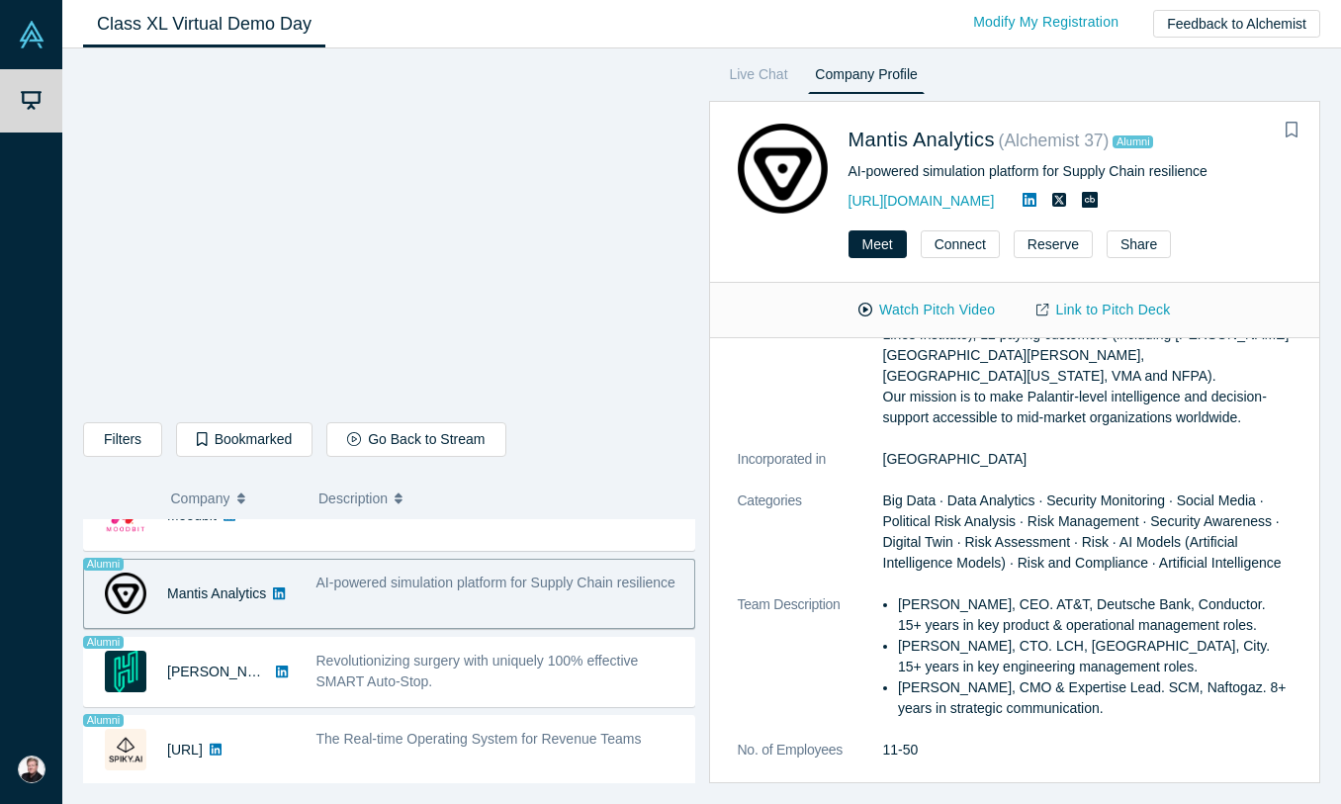
scroll to position [0, 0]
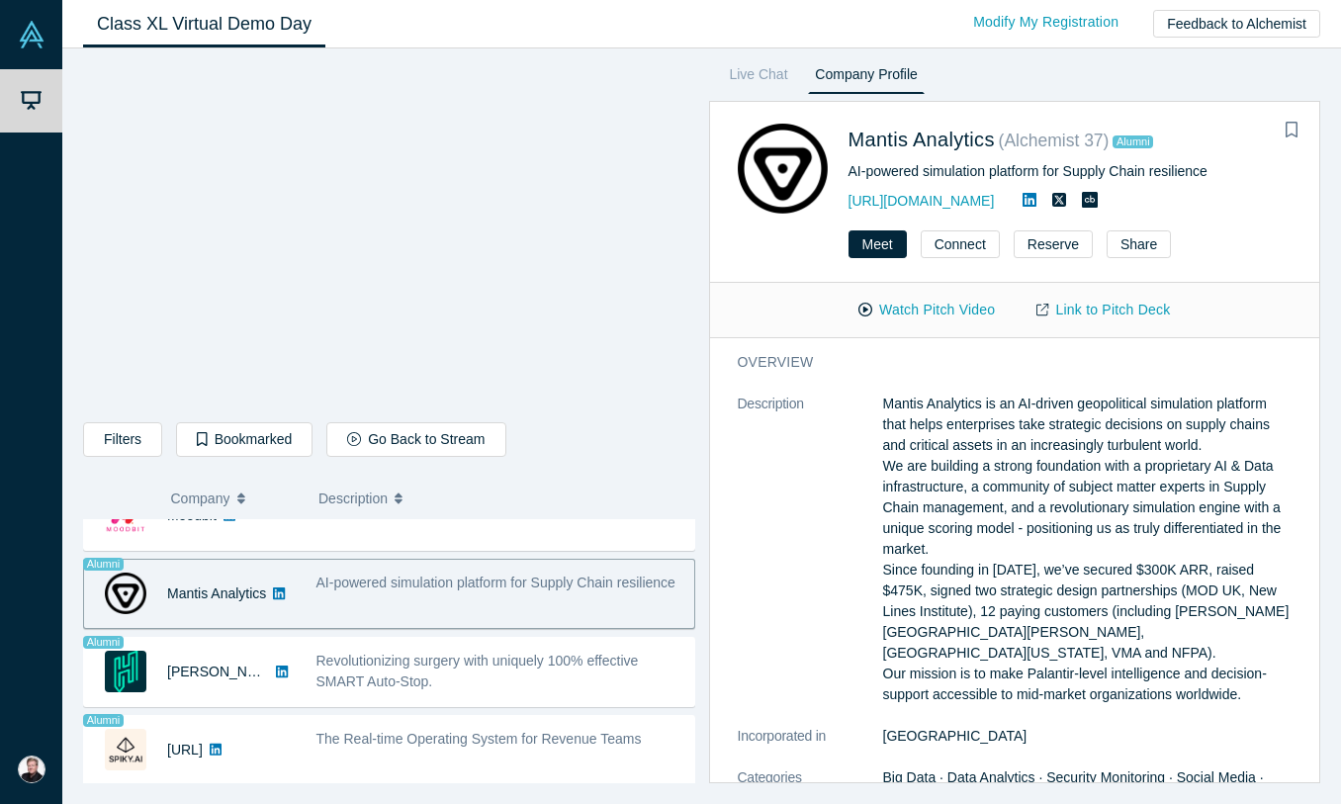
click at [411, 581] on span "AI-powered simulation platform for Supply Chain resilience" at bounding box center [495, 583] width 359 height 16
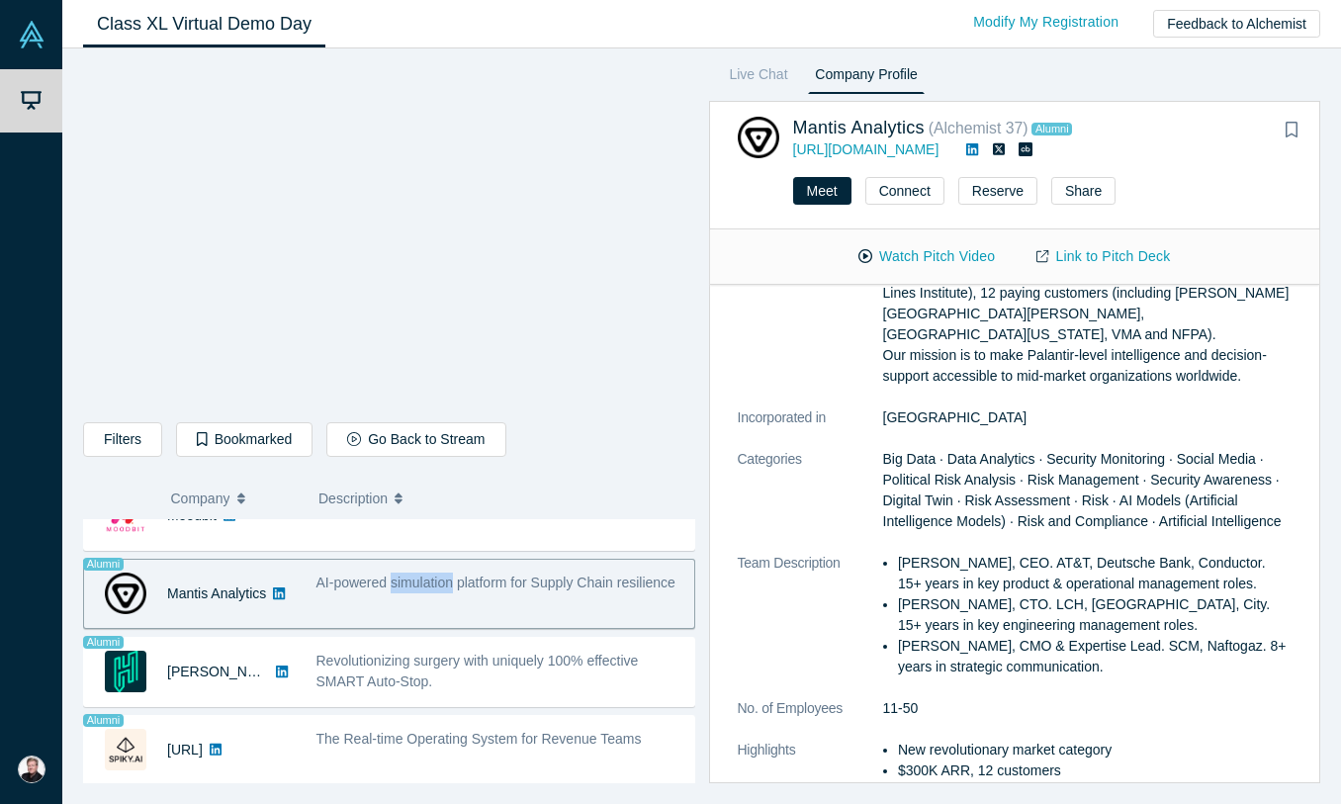
scroll to position [270, 0]
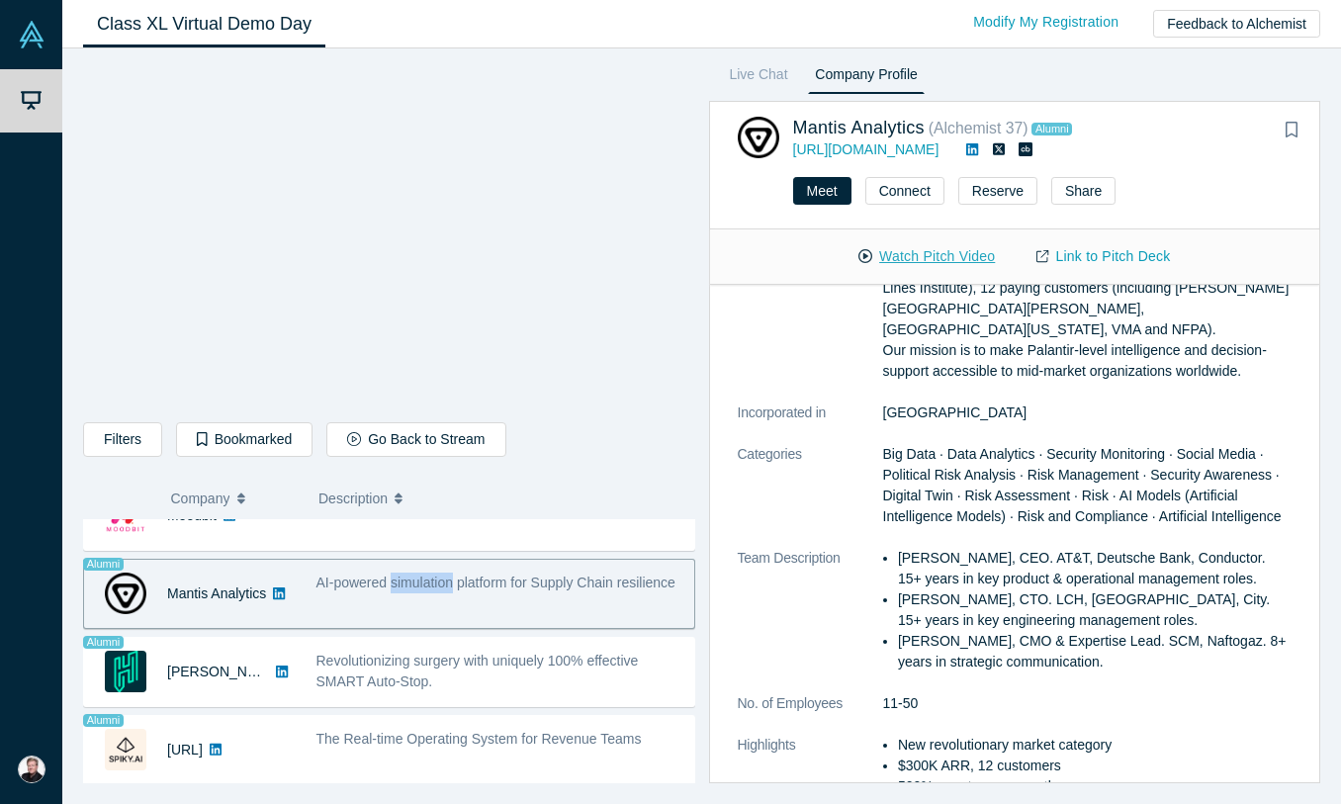
click at [927, 263] on button "Watch Pitch Video" at bounding box center [927, 256] width 178 height 35
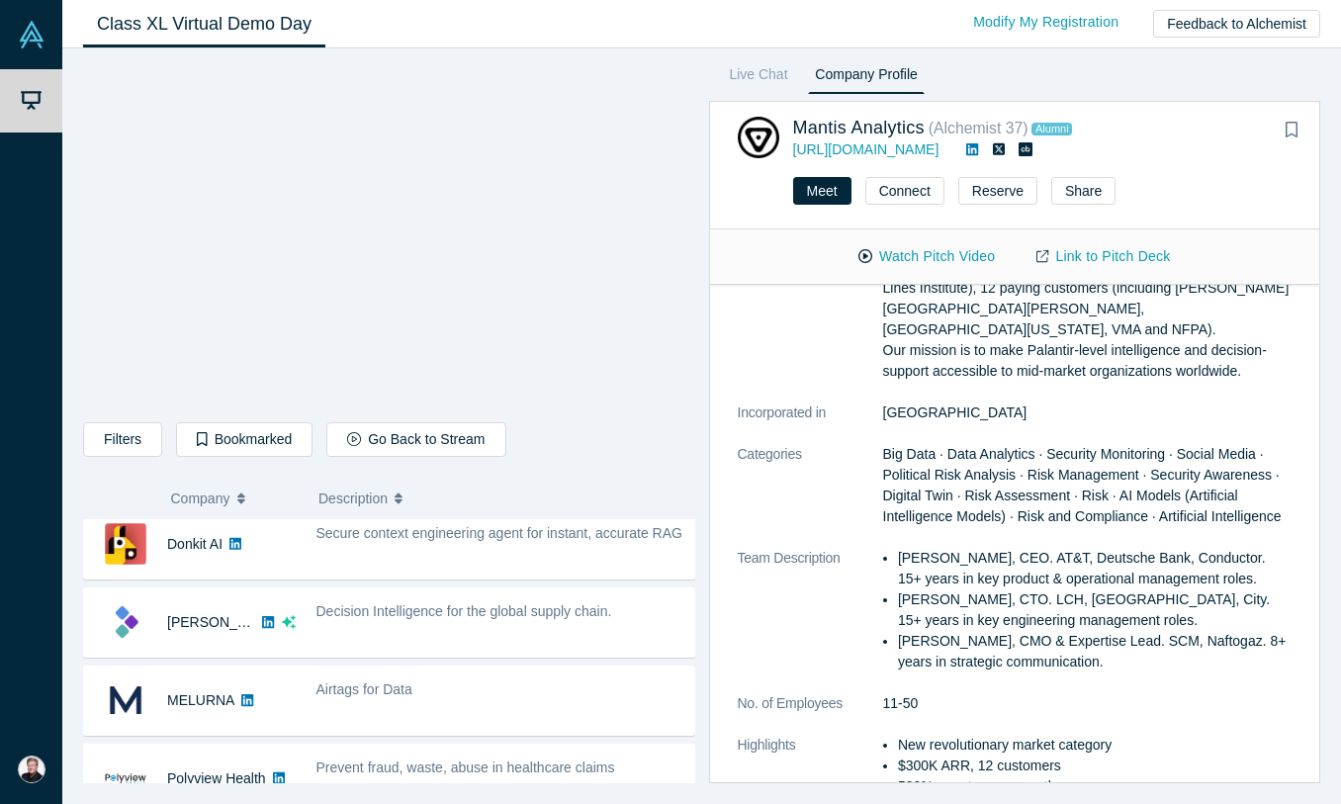
scroll to position [0, 0]
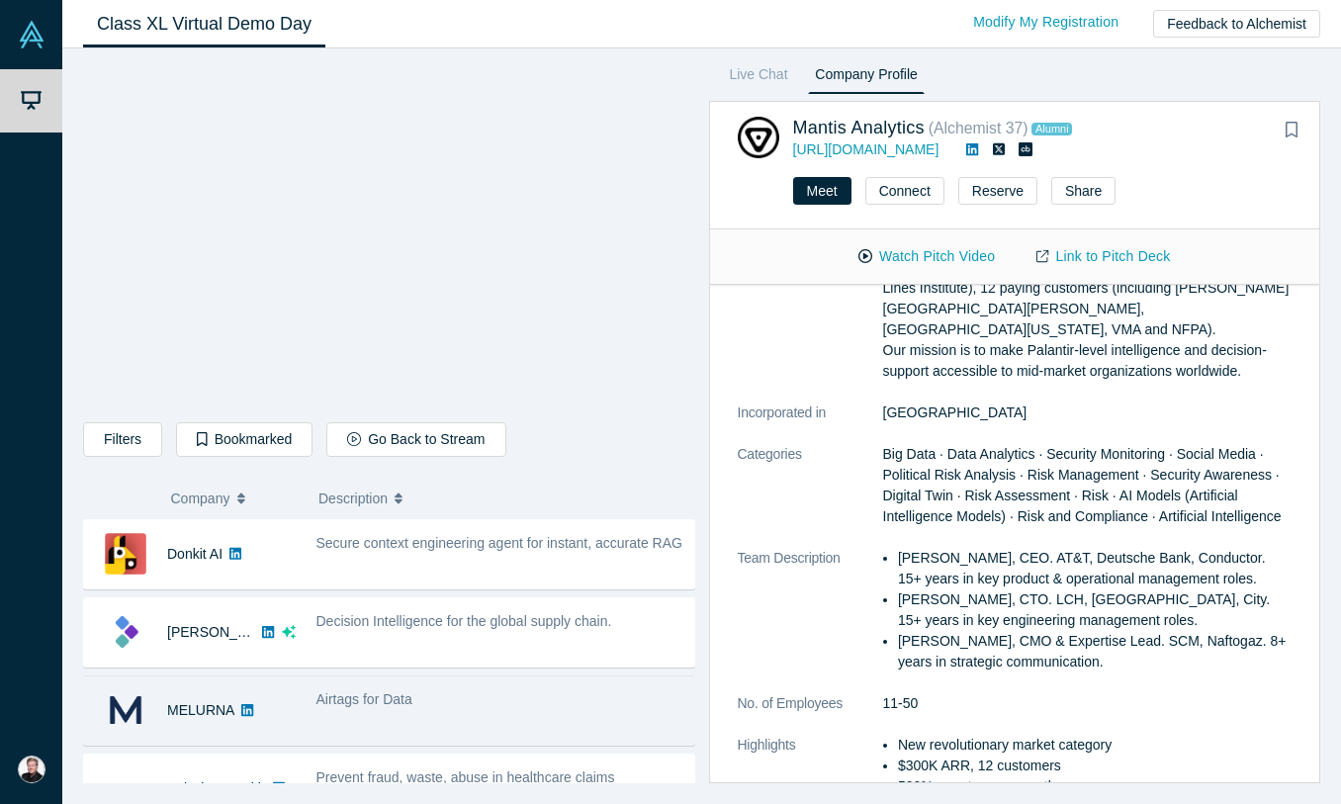
click at [360, 703] on span "Airtags for Data" at bounding box center [364, 699] width 96 height 16
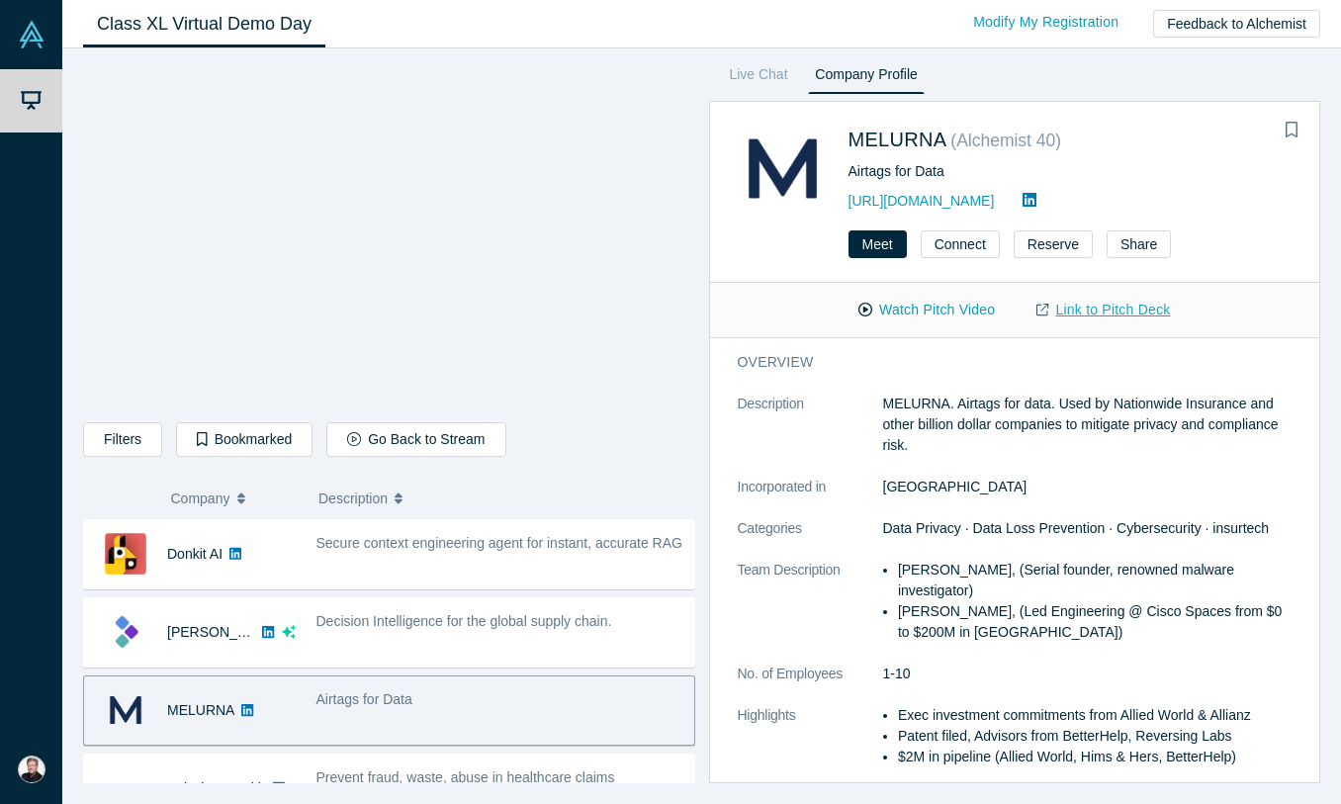
click at [1088, 313] on link "Link to Pitch Deck" at bounding box center [1103, 310] width 175 height 35
click at [942, 248] on button "Connect" at bounding box center [960, 244] width 79 height 28
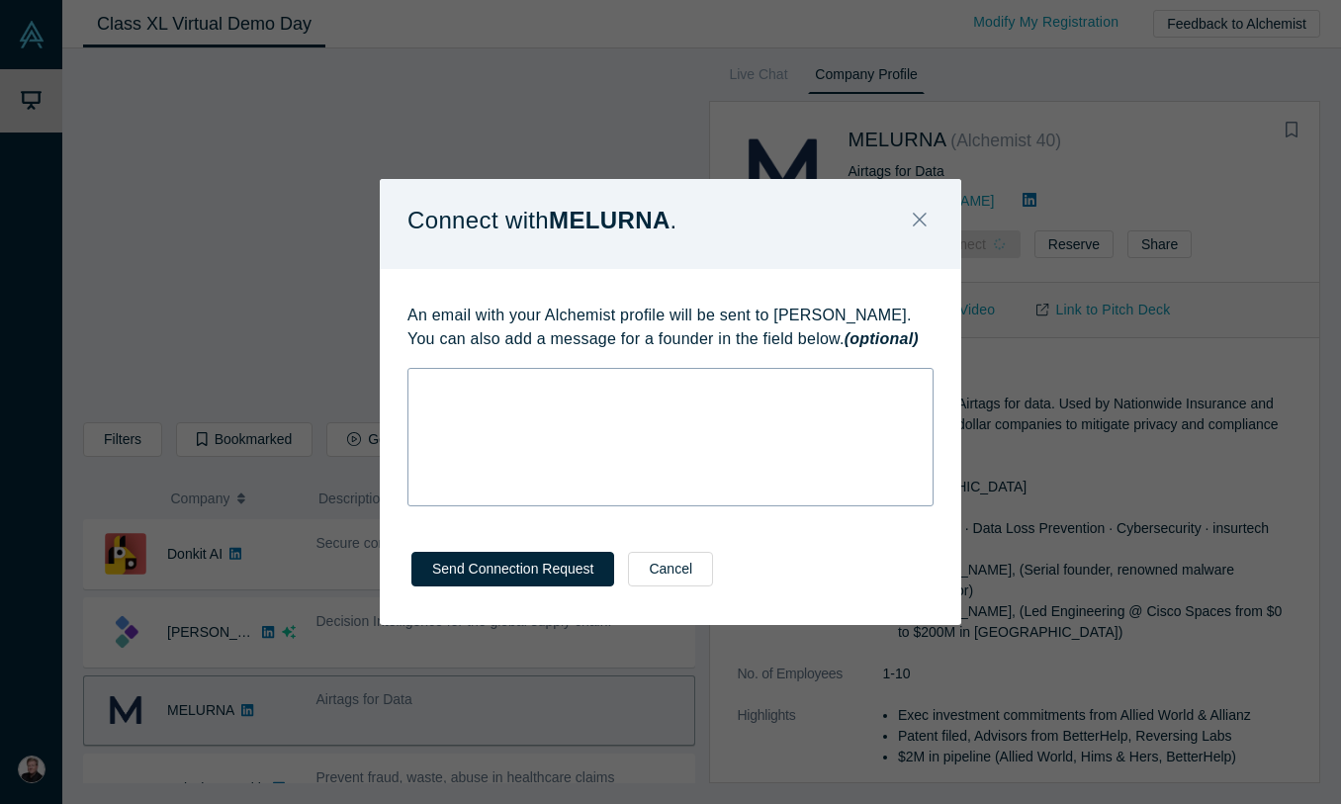
click at [557, 402] on div "rdw-wrapper" at bounding box center [670, 437] width 526 height 138
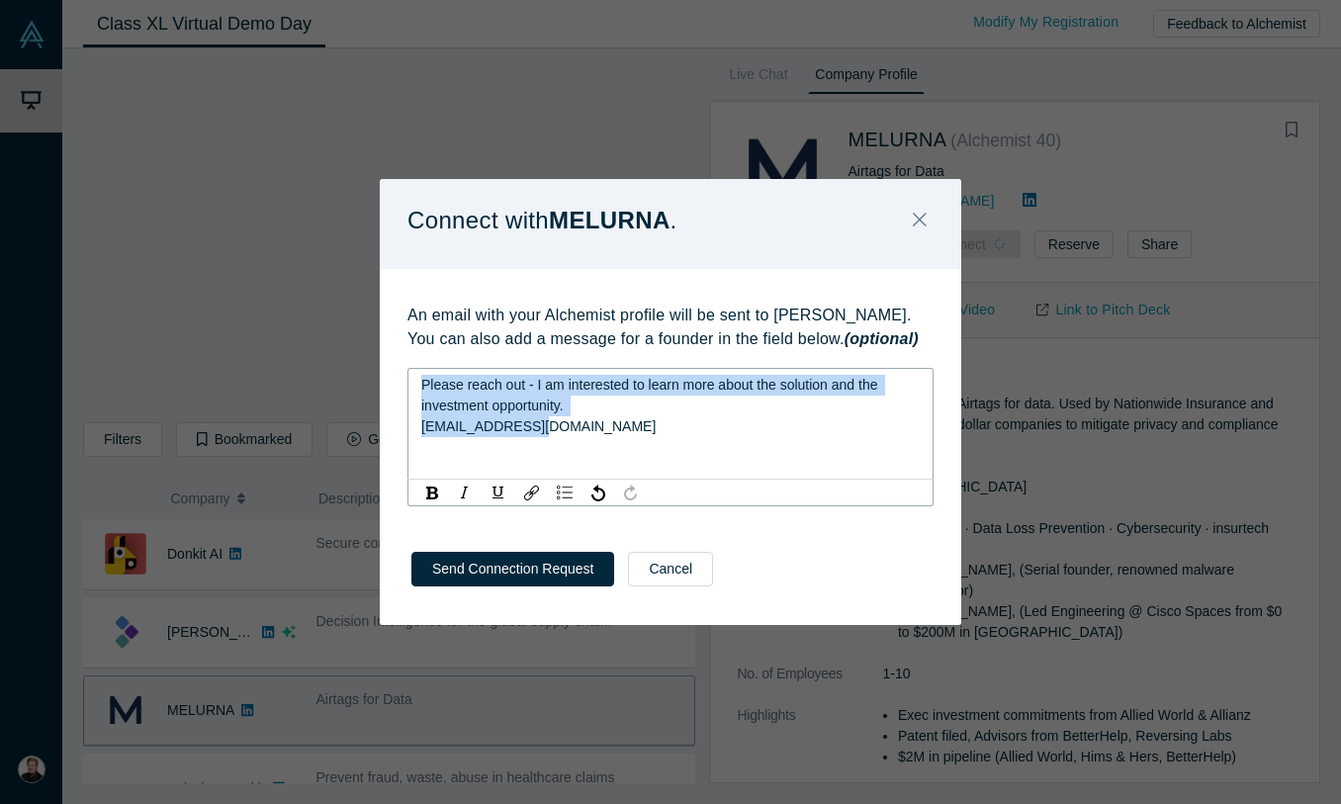
copy span "Please reach out - I am interested to learn more about the solution and the inv…"
click at [539, 565] on button "Send Connection Request" at bounding box center [512, 569] width 203 height 35
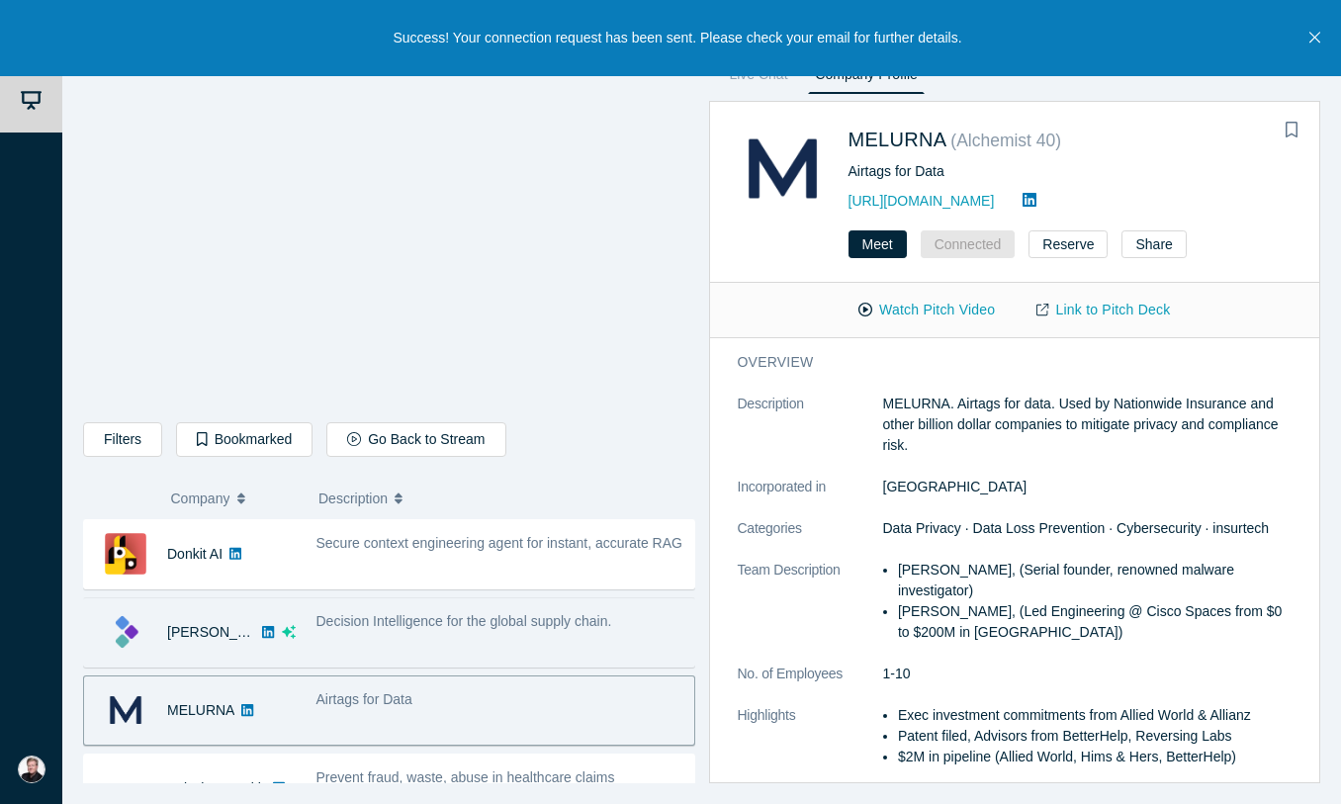
click at [372, 621] on span "Decision Intelligence for the global supply chain." at bounding box center [464, 621] width 296 height 16
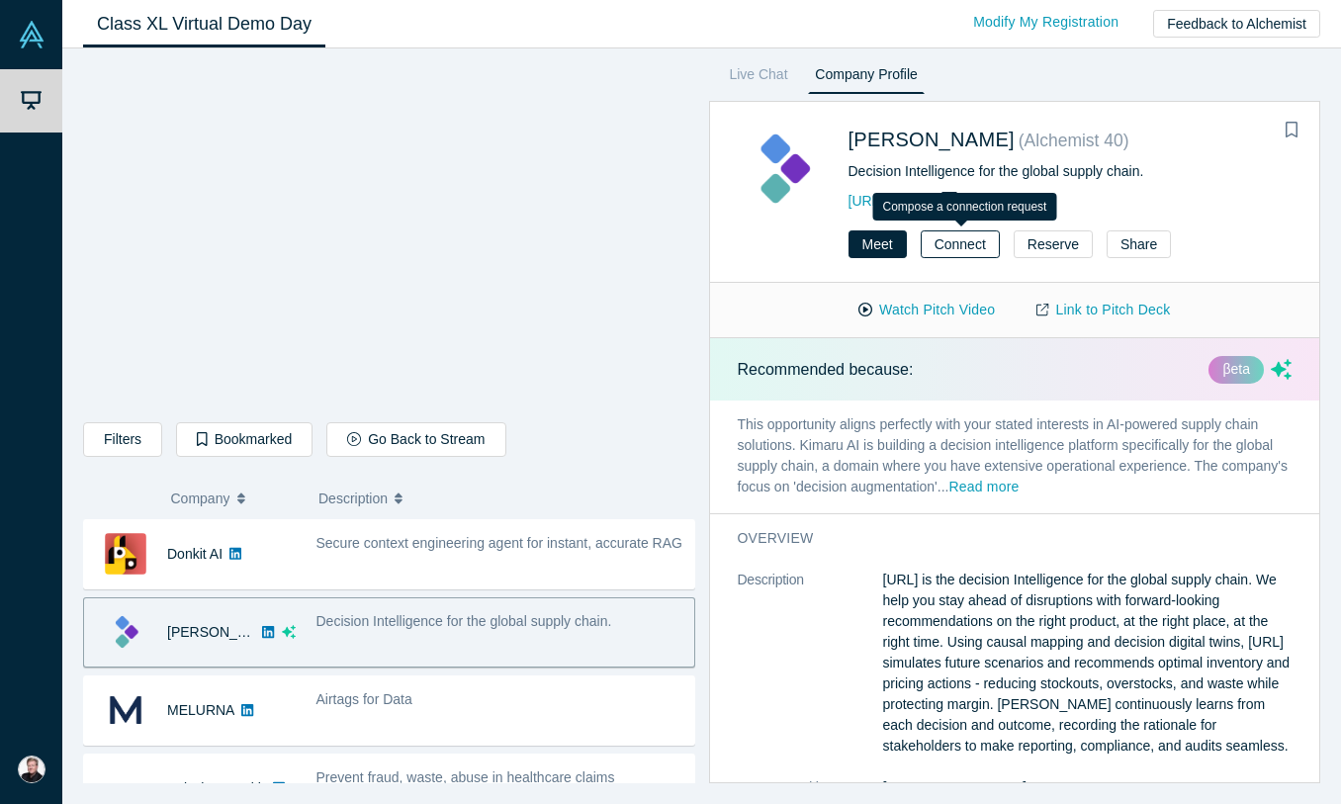
click at [954, 248] on button "Connect" at bounding box center [960, 244] width 79 height 28
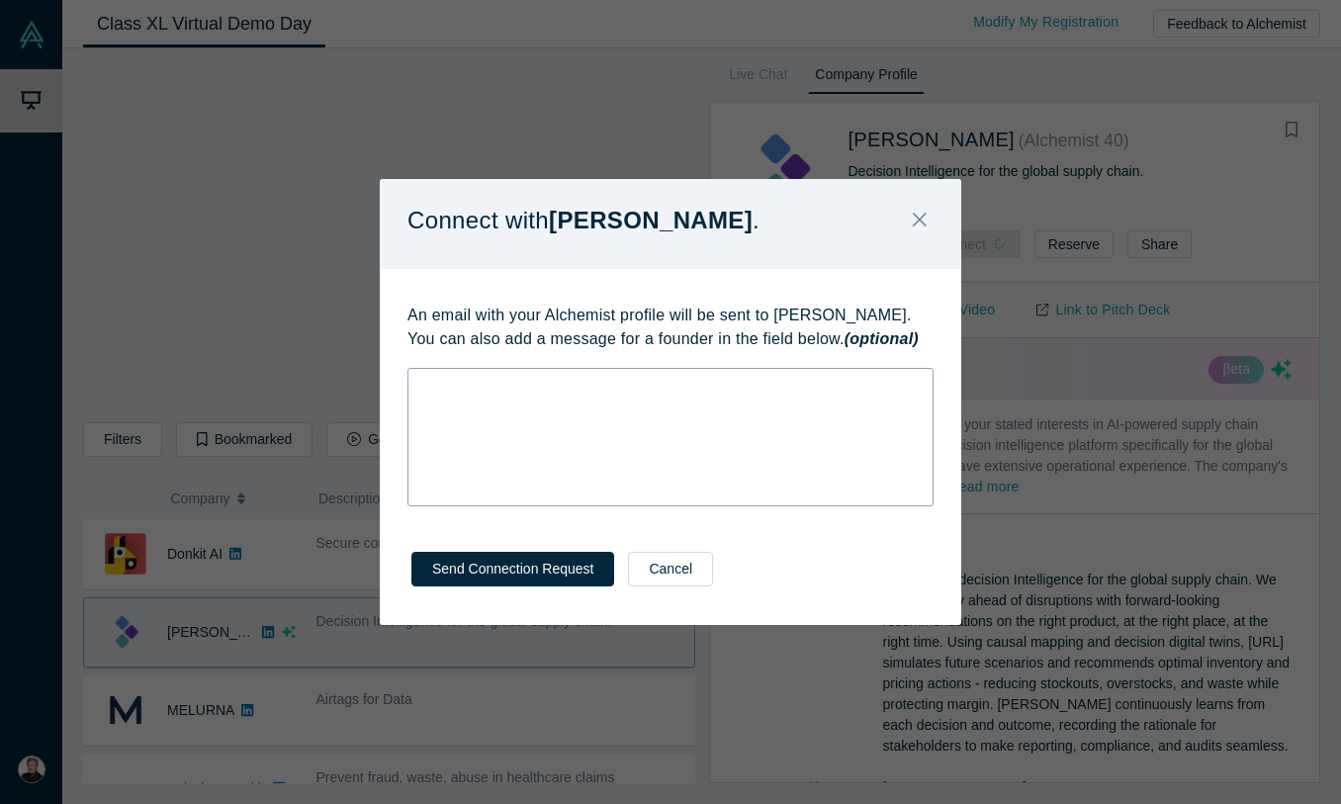
click at [687, 377] on div "rdw-editor" at bounding box center [670, 385] width 499 height 21
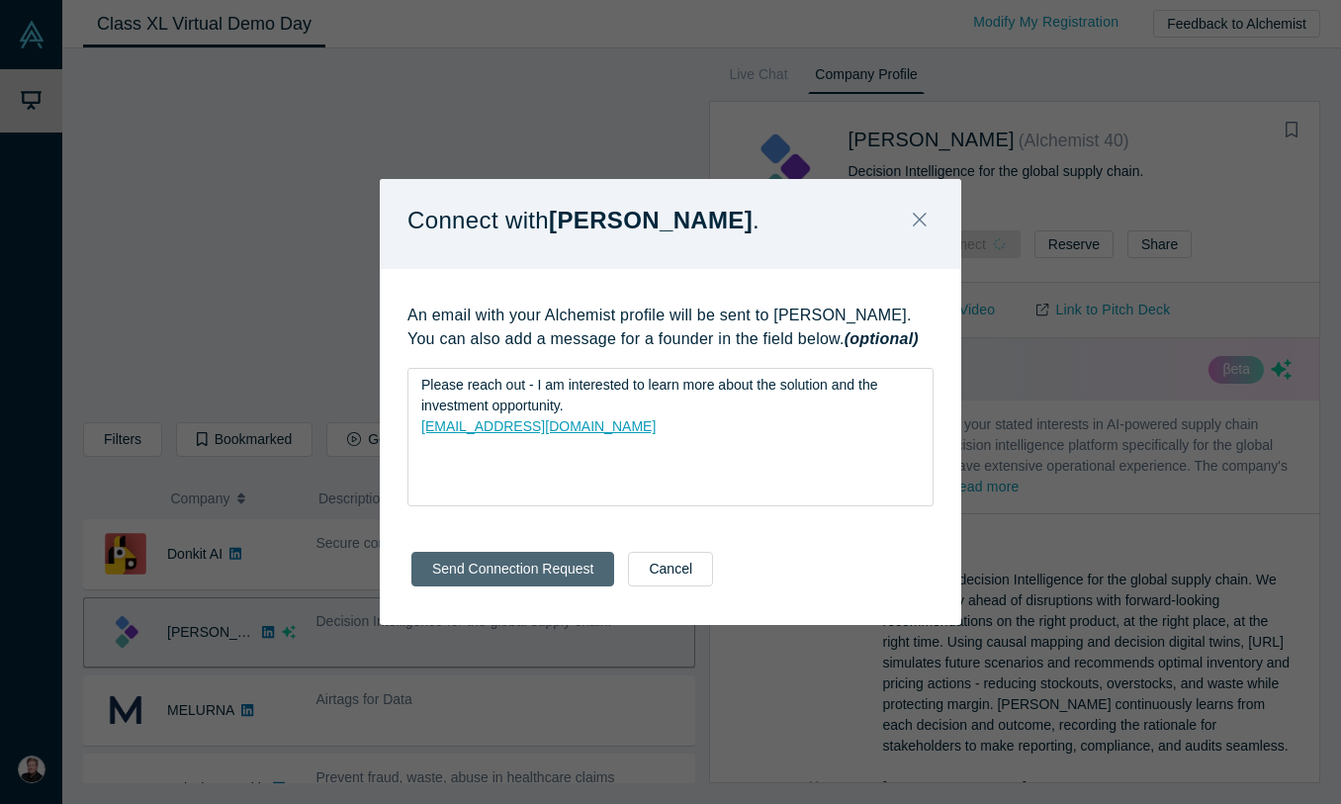
click at [541, 565] on button "Send Connection Request" at bounding box center [512, 569] width 203 height 35
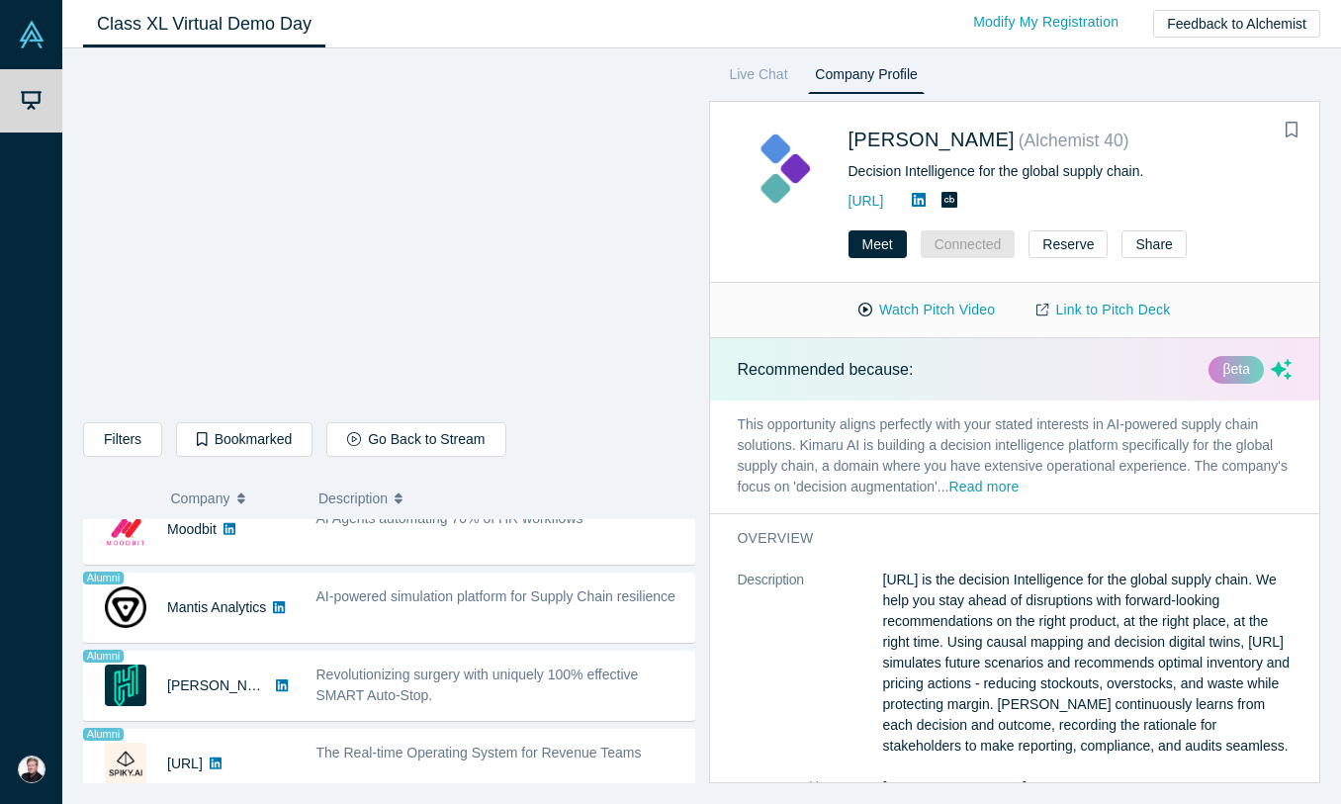
scroll to position [1588, 0]
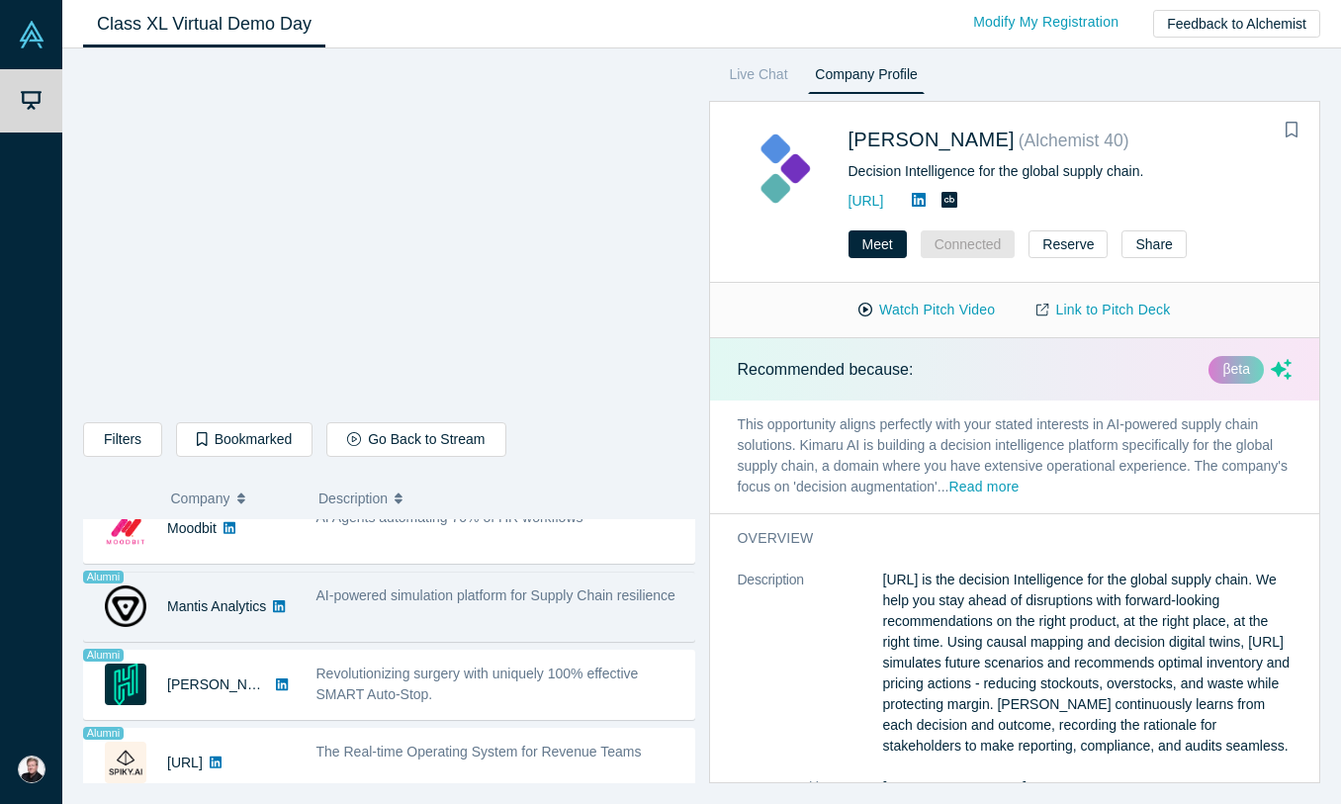
click at [487, 602] on span "AI-powered simulation platform for Supply Chain resilience" at bounding box center [495, 595] width 359 height 16
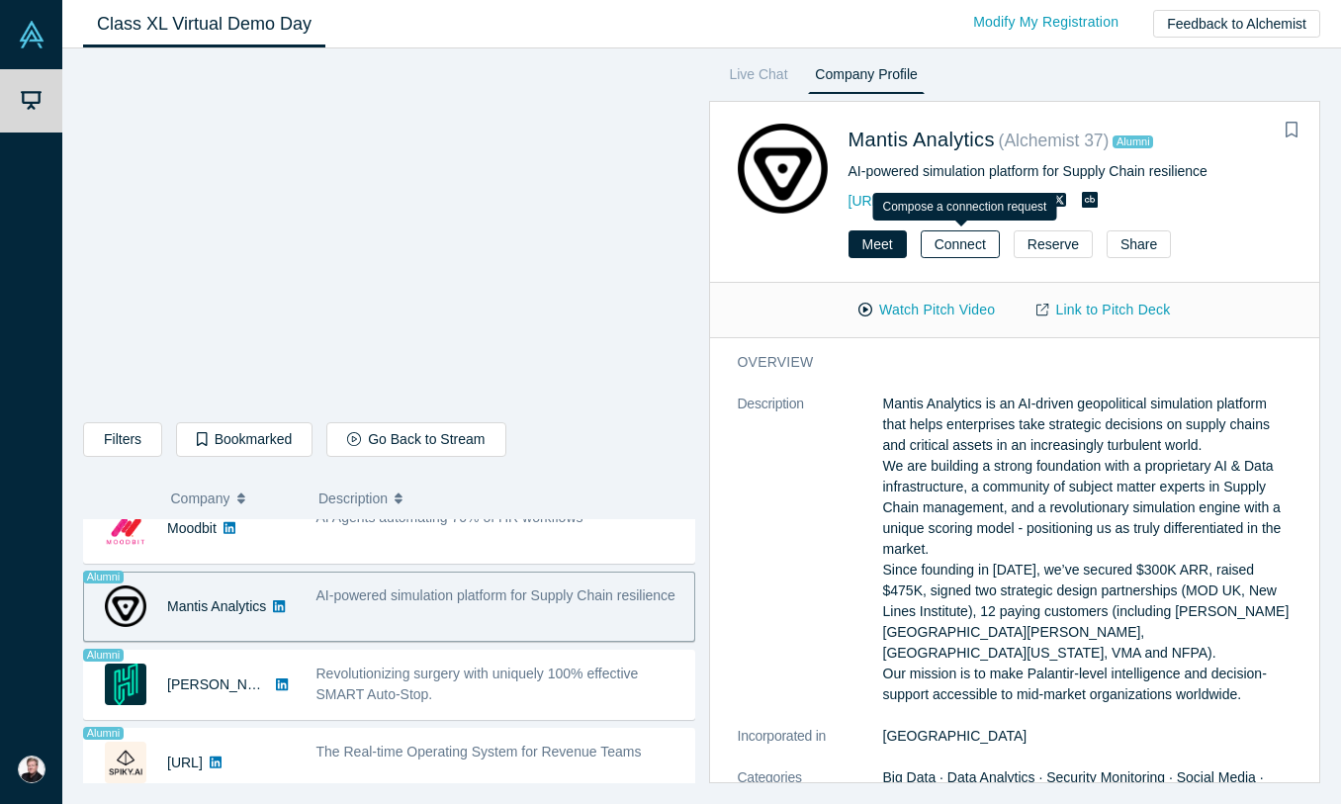
click at [936, 242] on button "Connect" at bounding box center [960, 244] width 79 height 28
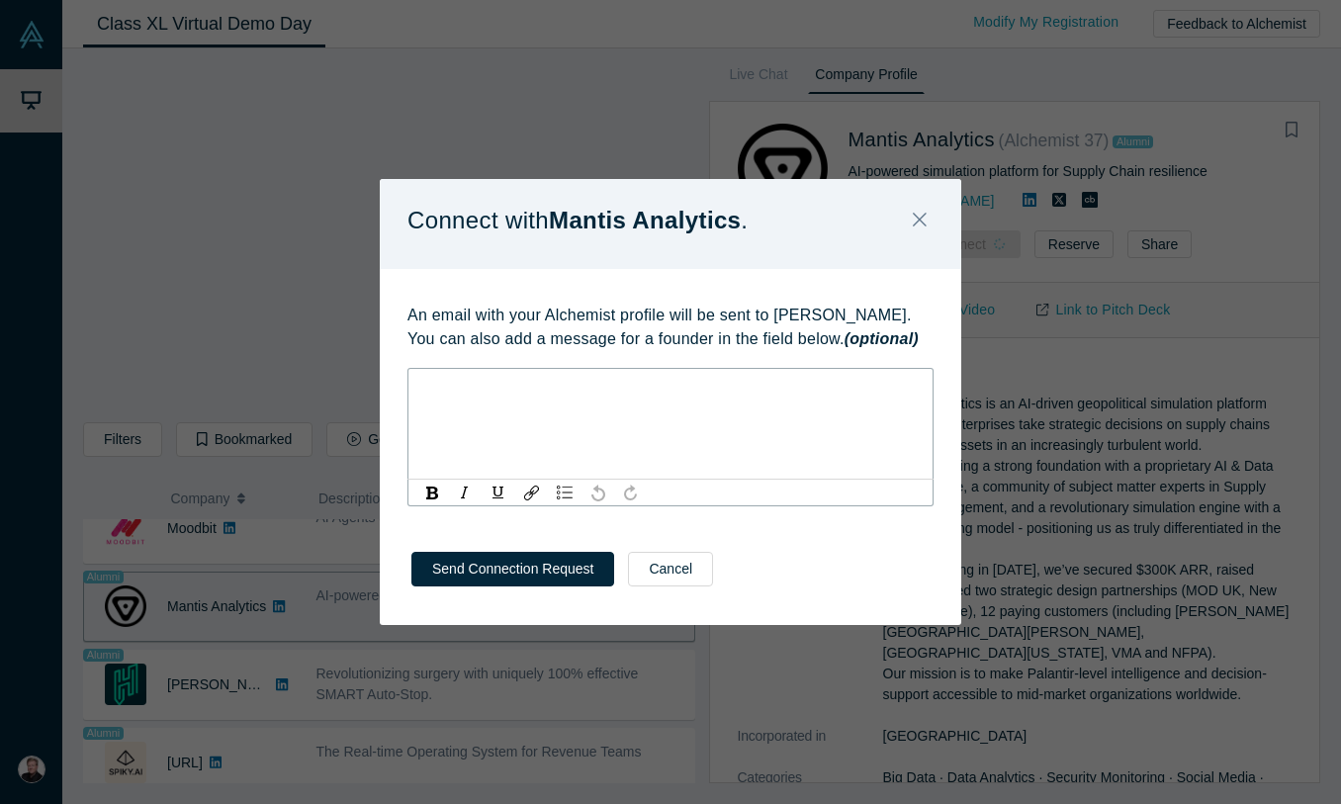
click at [685, 396] on div "rdw-editor" at bounding box center [670, 385] width 499 height 21
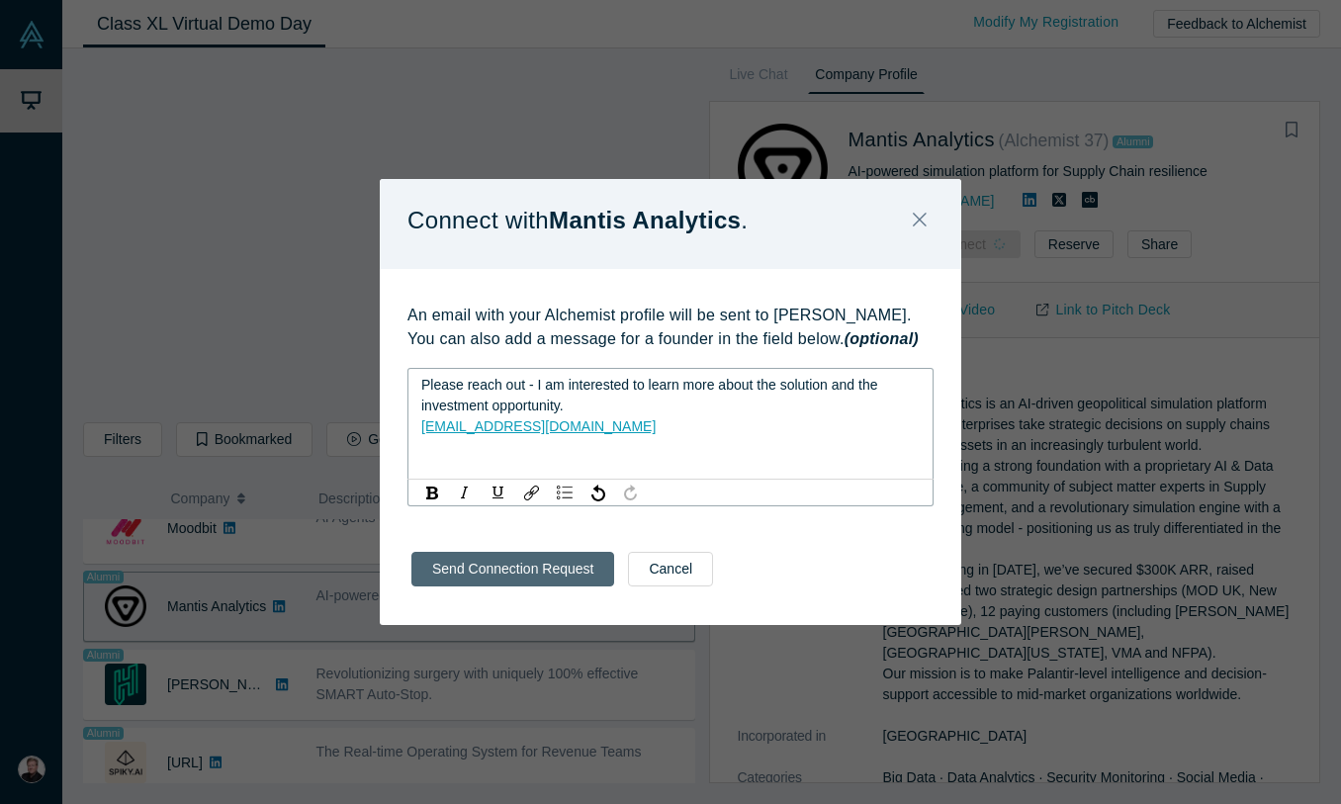
click at [543, 584] on button "Send Connection Request" at bounding box center [512, 569] width 203 height 35
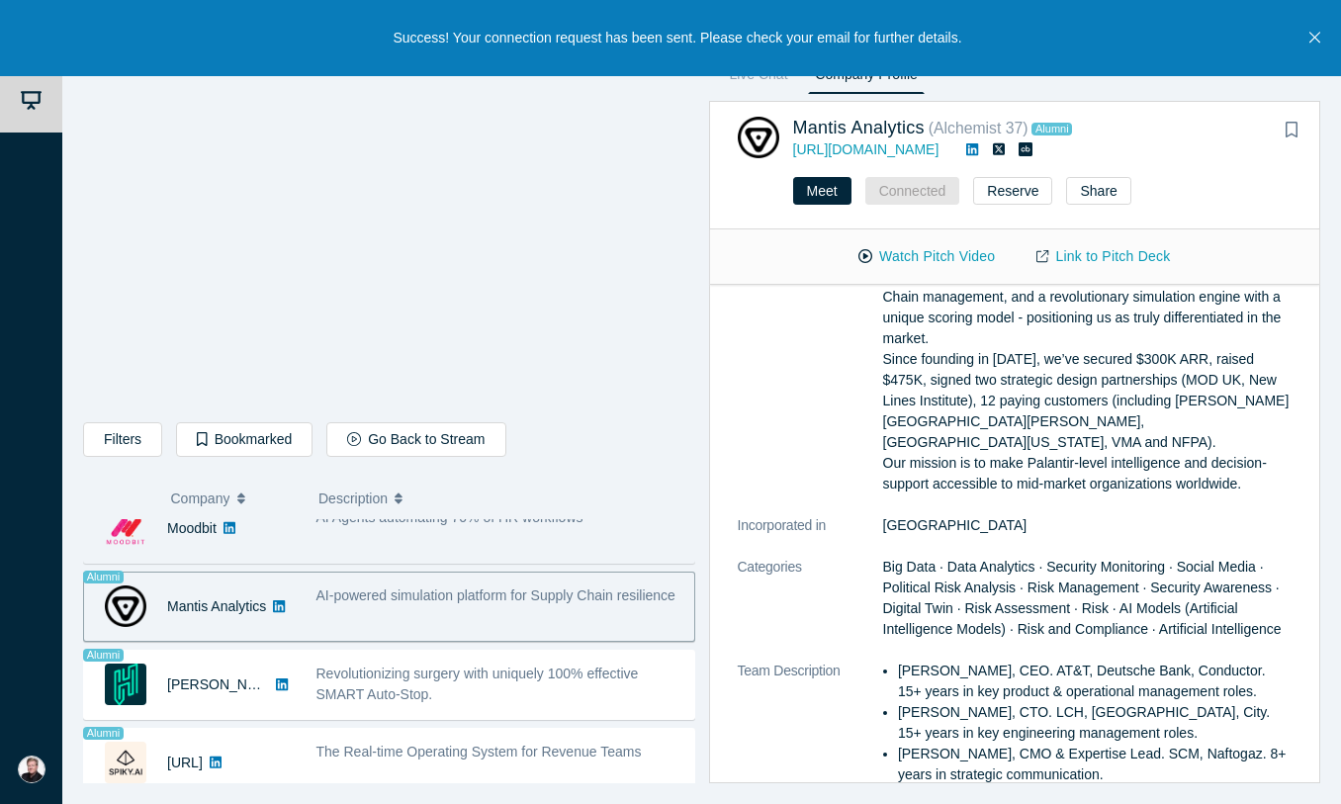
scroll to position [1611, 0]
